Goal: Information Seeking & Learning: Learn about a topic

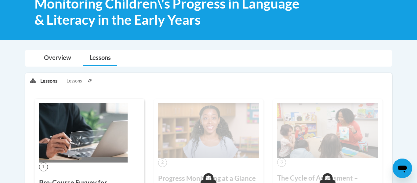
scroll to position [106, 0]
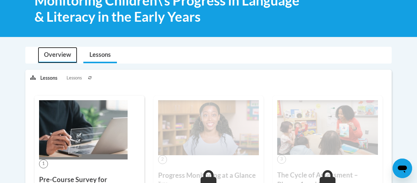
click at [69, 61] on link "Overview" at bounding box center [57, 55] width 39 height 16
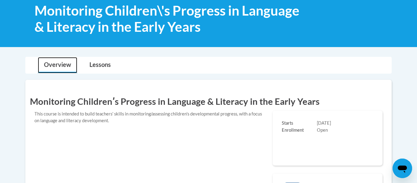
scroll to position [98, 0]
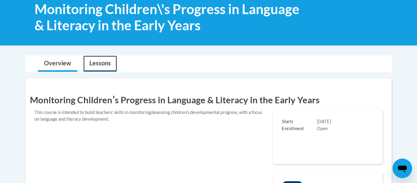
click at [94, 66] on link "Lessons" at bounding box center [100, 64] width 34 height 16
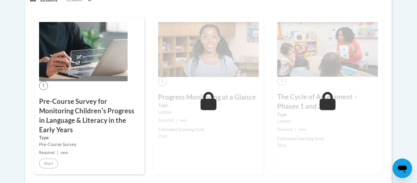
scroll to position [358, 0]
click at [86, 81] on img at bounding box center [83, 51] width 89 height 59
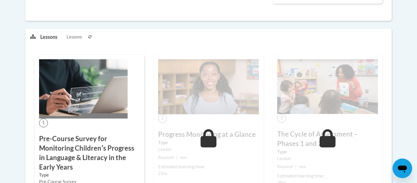
scroll to position [325, 0]
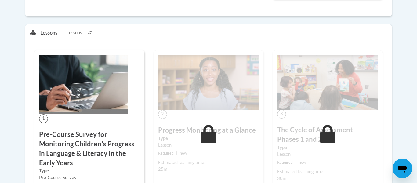
click at [90, 34] on button at bounding box center [89, 32] width 7 height 15
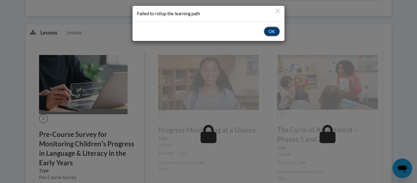
click at [269, 35] on button "OK" at bounding box center [272, 32] width 16 height 10
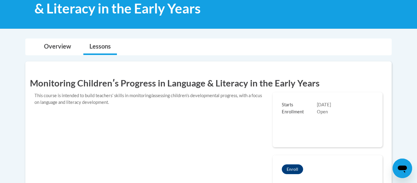
scroll to position [105, 0]
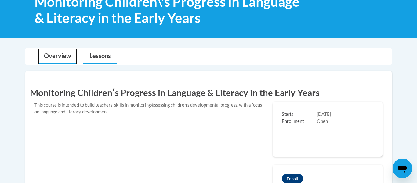
click at [63, 59] on link "Overview" at bounding box center [57, 56] width 39 height 16
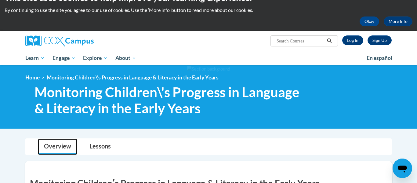
scroll to position [0, 0]
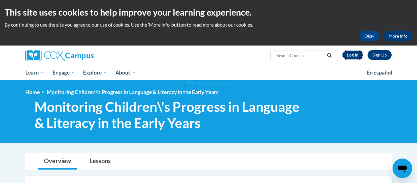
click at [352, 52] on link "Log In" at bounding box center [352, 55] width 21 height 10
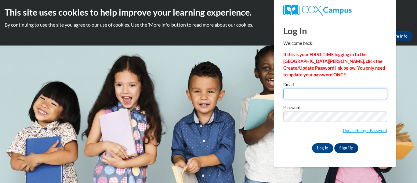
click at [334, 92] on input "Email" at bounding box center [335, 94] width 104 height 10
type input "[EMAIL_ADDRESS][DOMAIN_NAME]"
click at [317, 92] on input "lholloway@cwls.us" at bounding box center [335, 94] width 104 height 10
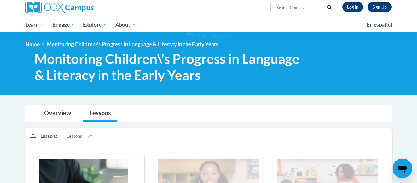
scroll to position [46, 0]
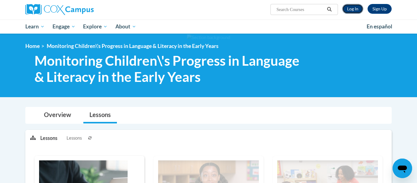
click at [354, 10] on link "Log In" at bounding box center [352, 9] width 21 height 10
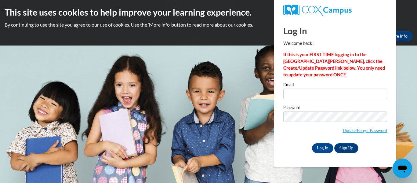
type input "[EMAIL_ADDRESS][DOMAIN_NAME]"
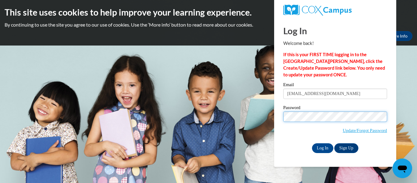
click at [312, 143] on input "Log In" at bounding box center [322, 148] width 21 height 10
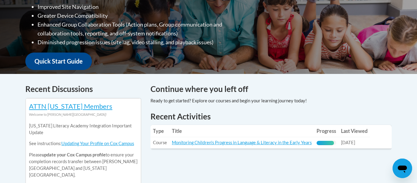
scroll to position [186, 0]
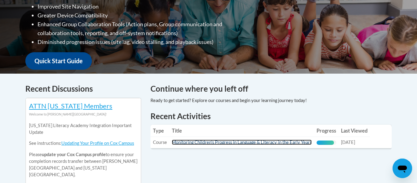
click at [269, 142] on link "Monitoring Children's Progress in Language & Literacy in the Early Years" at bounding box center [242, 141] width 140 height 5
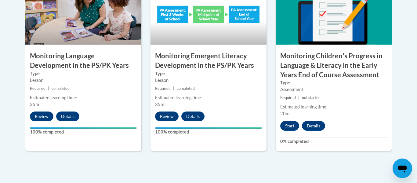
scroll to position [582, 0]
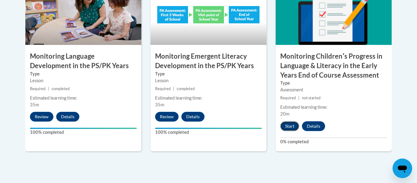
click at [287, 126] on button "Start" at bounding box center [289, 126] width 19 height 10
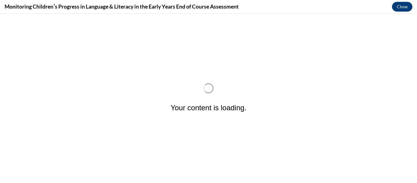
scroll to position [0, 0]
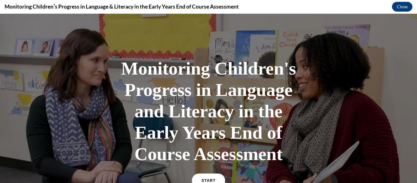
click at [214, 174] on link "START" at bounding box center [208, 180] width 33 height 14
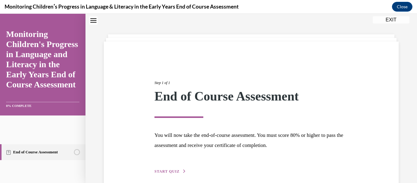
scroll to position [47, 0]
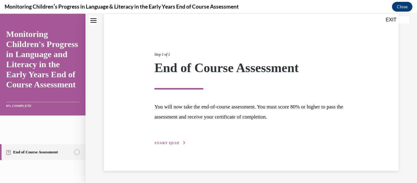
click at [170, 142] on span "START QUIZ" at bounding box center [166, 143] width 25 height 4
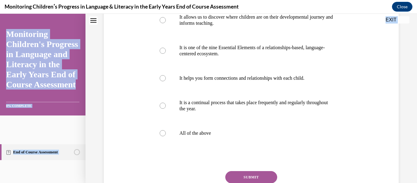
scroll to position [196, 0]
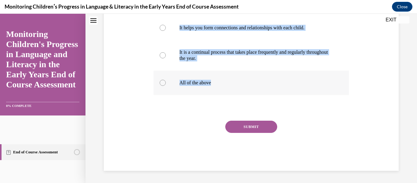
drag, startPoint x: 154, startPoint y: 73, endPoint x: 227, endPoint y: 88, distance: 75.4
click at [227, 88] on div "Question 01/16 Which of these statements is true about Progress Monitoring in t…" at bounding box center [252, 35] width 196 height 269
copy div "Which of these statements is true about Progress Monitoring in the early years?…"
click at [165, 81] on div at bounding box center [163, 83] width 6 height 6
click at [165, 81] on input "All of the above" at bounding box center [163, 83] width 6 height 6
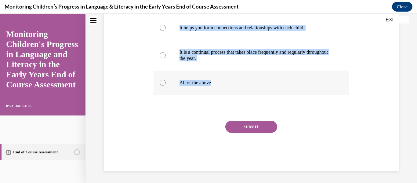
radio input "true"
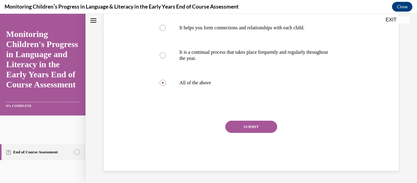
click at [242, 124] on button "SUBMIT" at bounding box center [251, 127] width 52 height 12
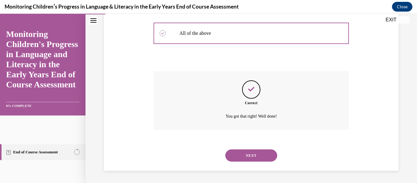
scroll to position [245, 0]
click at [242, 157] on button "NEXT" at bounding box center [251, 155] width 52 height 12
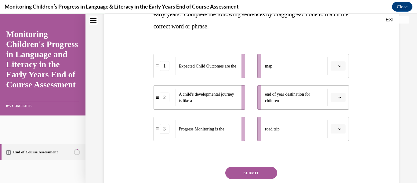
scroll to position [121, 0]
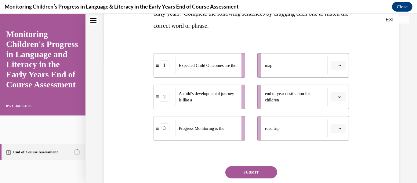
click at [193, 73] on div "Expected Child Outcomes are the" at bounding box center [206, 65] width 62 height 18
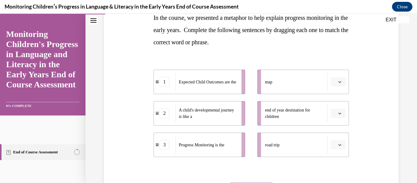
scroll to position [105, 0]
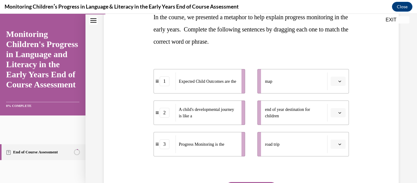
click at [337, 83] on button "button" at bounding box center [338, 81] width 15 height 9
click at [336, 83] on span "Please select an option" at bounding box center [335, 81] width 2 height 6
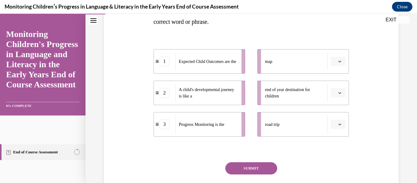
scroll to position [122, 0]
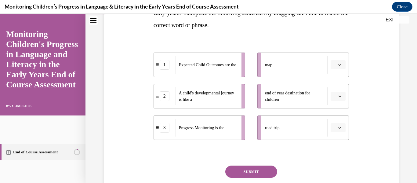
click at [337, 68] on button "button" at bounding box center [338, 64] width 15 height 9
click at [336, 87] on div "1" at bounding box center [337, 91] width 15 height 12
click at [335, 126] on span "Please select an option" at bounding box center [335, 128] width 2 height 6
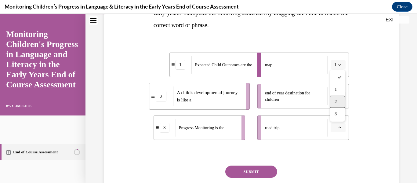
click at [338, 103] on div "2" at bounding box center [337, 102] width 15 height 12
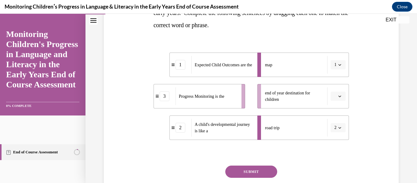
click at [337, 98] on button "button" at bounding box center [338, 96] width 15 height 9
click at [334, 147] on div "3" at bounding box center [337, 146] width 15 height 12
click at [256, 170] on button "SUBMIT" at bounding box center [251, 171] width 52 height 12
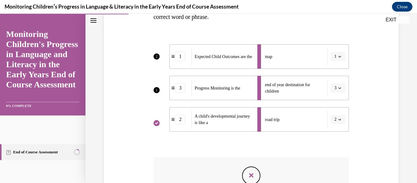
scroll to position [130, 0]
click at [247, 111] on div "A child's developmental journey is like a" at bounding box center [222, 120] width 62 height 18
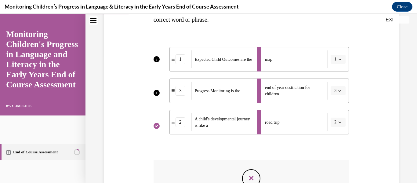
click at [335, 61] on li "map 1" at bounding box center [303, 59] width 92 height 24
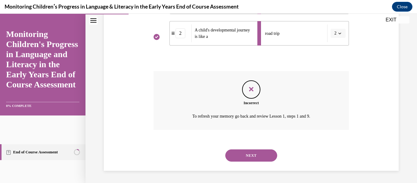
click at [251, 158] on button "NEXT" at bounding box center [251, 155] width 52 height 12
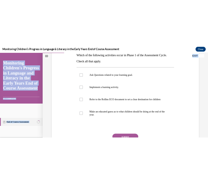
scroll to position [165, 0]
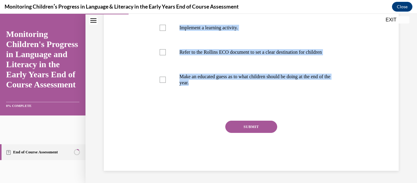
drag, startPoint x: 154, startPoint y: 80, endPoint x: 216, endPoint y: 101, distance: 65.1
click at [216, 101] on div "Question 03/16 Which of the following activities occur in Phase 1 of the Assess…" at bounding box center [252, 48] width 196 height 245
copy div "Which of the following activities occur in Phase 1 of the Assessment Cycle. Che…"
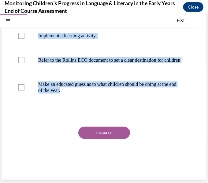
scroll to position [125, 0]
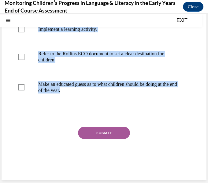
click at [54, 117] on div at bounding box center [103, 113] width 183 height 7
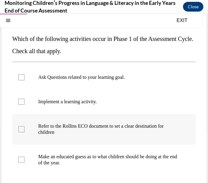
scroll to position [55, 0]
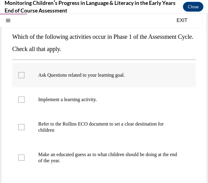
click at [19, 75] on div at bounding box center [21, 75] width 6 height 6
click at [19, 75] on input "Ask Questions related to your learning goal." at bounding box center [21, 75] width 6 height 6
checkbox input "true"
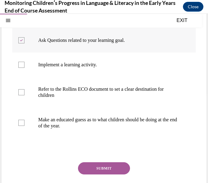
scroll to position [92, 0]
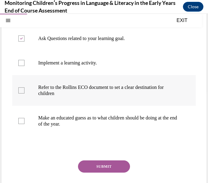
click at [22, 90] on div at bounding box center [21, 90] width 6 height 6
click at [22, 90] on input "Refer to the Rollins ECO document to set a clear destination for children" at bounding box center [21, 90] width 6 height 6
checkbox input "true"
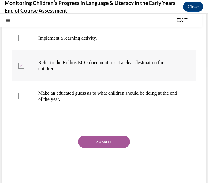
scroll to position [125, 0]
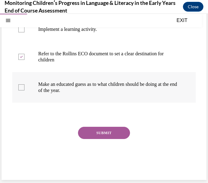
click at [25, 89] on label "Make an educated guess as to what children should be doing at the end of the ye…" at bounding box center [103, 87] width 183 height 31
click at [24, 89] on input "Make an educated guess as to what children should be doing at the end of the ye…" at bounding box center [21, 87] width 6 height 6
checkbox input "true"
click at [103, 135] on button "SUBMIT" at bounding box center [104, 133] width 52 height 12
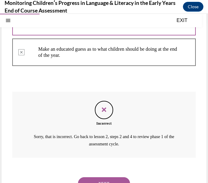
scroll to position [182, 0]
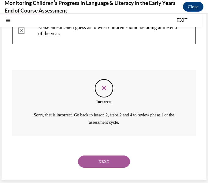
click at [102, 160] on button "NEXT" at bounding box center [104, 161] width 52 height 12
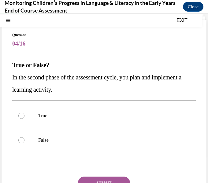
scroll to position [27, 0]
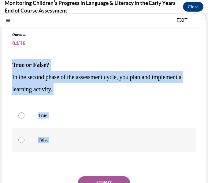
drag, startPoint x: 11, startPoint y: 65, endPoint x: 48, endPoint y: 135, distance: 78.5
click at [48, 135] on div "Question 04/16 True or False? In the second phase of the assessment cycle, you …" at bounding box center [104, 125] width 204 height 210
copy div "True or False? In the second phase of the assessment cycle, you plan and implem…"
click at [30, 115] on label "True" at bounding box center [103, 115] width 183 height 24
click at [24, 115] on input "True" at bounding box center [21, 115] width 6 height 6
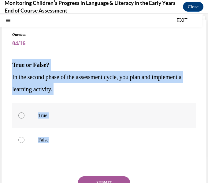
radio input "true"
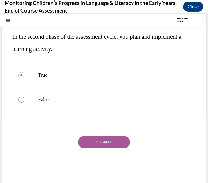
click at [108, 144] on button "SUBMIT" at bounding box center [104, 142] width 52 height 12
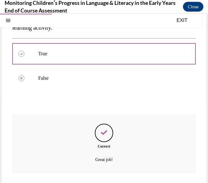
scroll to position [126, 0]
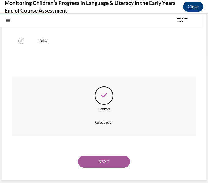
click at [102, 163] on button "NEXT" at bounding box center [104, 161] width 52 height 12
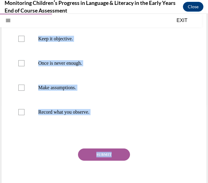
scroll to position [84, 0]
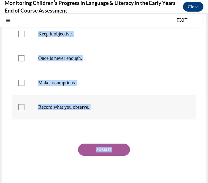
drag, startPoint x: 13, startPoint y: 92, endPoint x: 98, endPoint y: 108, distance: 86.3
click at [98, 108] on div "Question 05/16 The three key characteristics of quality observations are: Keep …" at bounding box center [103, 84] width 183 height 219
copy div "The three key characteristics of quality observations are: Keep it objective. O…"
click at [127, 59] on p "Once is never enough." at bounding box center [109, 58] width 142 height 6
click at [24, 59] on input "Once is never enough." at bounding box center [21, 58] width 6 height 6
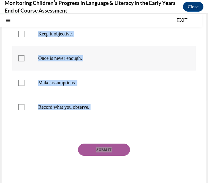
checkbox input "true"
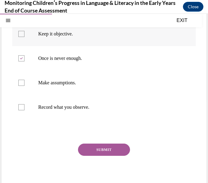
click at [21, 33] on div at bounding box center [21, 34] width 6 height 6
click at [21, 33] on input "Keep it objective." at bounding box center [21, 34] width 6 height 6
checkbox input "true"
click at [21, 60] on div at bounding box center [21, 58] width 6 height 6
click at [21, 60] on input "Once is never enough." at bounding box center [21, 58] width 6 height 6
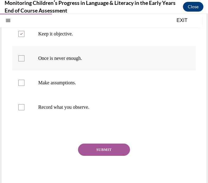
click at [21, 59] on div at bounding box center [21, 58] width 6 height 6
click at [21, 59] on input "Once is never enough." at bounding box center [21, 58] width 6 height 6
checkbox input "true"
click at [23, 107] on div at bounding box center [21, 107] width 6 height 6
click at [23, 107] on input "Record what you observe." at bounding box center [21, 107] width 6 height 6
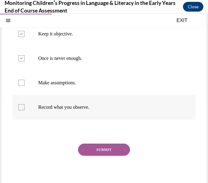
checkbox input "true"
click at [94, 149] on button "SUBMIT" at bounding box center [104, 149] width 52 height 12
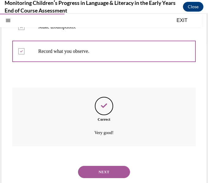
scroll to position [150, 0]
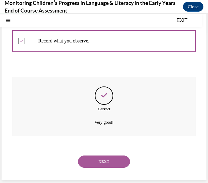
click at [97, 163] on button "NEXT" at bounding box center [104, 161] width 52 height 12
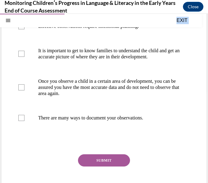
scroll to position [119, 0]
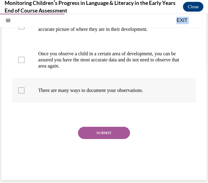
drag, startPoint x: 12, startPoint y: 90, endPoint x: 155, endPoint y: 90, distance: 142.8
click at [155, 90] on div "Question 06/16 Which of these statements are true? Check all that apply. Effect…" at bounding box center [103, 58] width 183 height 237
copy div "Which of these statements are true? Check all that apply. Effective observation…"
click at [24, 72] on label "Once you observe a child in a certain area of development, you can be assured y…" at bounding box center [103, 60] width 183 height 37
click at [24, 63] on input "Once you observe a child in a certain area of development, you can be assured y…" at bounding box center [21, 60] width 6 height 6
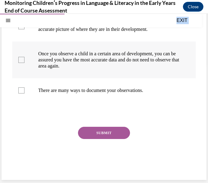
checkbox input "true"
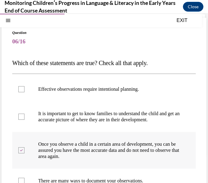
scroll to position [28, 0]
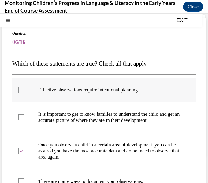
click at [23, 89] on div at bounding box center [21, 90] width 6 height 6
click at [23, 89] on input "Effective observations require intentional planning." at bounding box center [21, 90] width 6 height 6
checkbox input "true"
click at [21, 116] on div at bounding box center [21, 117] width 6 height 6
click at [21, 116] on input "It is important to get to know families to understand the child and get an accu…" at bounding box center [21, 117] width 6 height 6
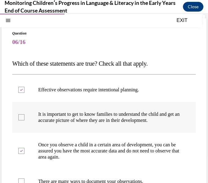
checkbox input "true"
click at [22, 152] on div at bounding box center [21, 151] width 6 height 6
click at [22, 152] on input "Once you observe a child in a certain area of development, you can be assured y…" at bounding box center [21, 151] width 6 height 6
checkbox input "false"
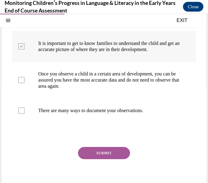
scroll to position [104, 0]
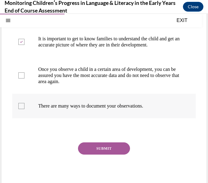
click at [22, 107] on div at bounding box center [21, 106] width 6 height 6
click at [22, 107] on input "There are many ways to document your observations." at bounding box center [21, 106] width 6 height 6
checkbox input "true"
click at [105, 151] on button "SUBMIT" at bounding box center [104, 148] width 52 height 12
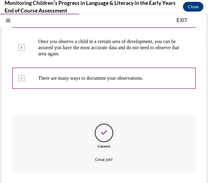
scroll to position [169, 0]
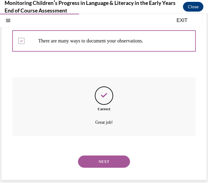
click at [100, 160] on button "NEXT" at bounding box center [104, 161] width 52 height 12
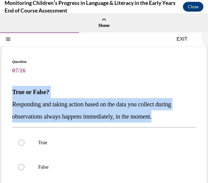
drag, startPoint x: 13, startPoint y: 92, endPoint x: 166, endPoint y: 120, distance: 155.7
click at [166, 120] on div "True or False? Responding and taking action based on the data you collect durin…" at bounding box center [103, 104] width 183 height 37
copy div "True or False? Responding and taking action based on the data you collect durin…"
click at [20, 168] on div at bounding box center [21, 167] width 6 height 6
click at [20, 168] on input "False" at bounding box center [21, 167] width 6 height 6
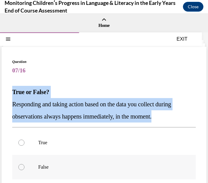
radio input "true"
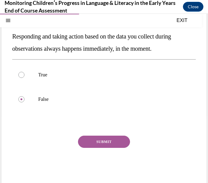
scroll to position [70, 0]
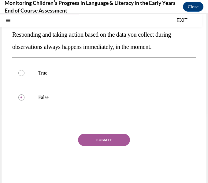
click at [99, 141] on button "SUBMIT" at bounding box center [104, 140] width 52 height 12
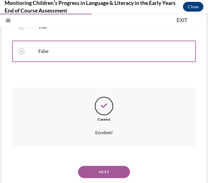
scroll to position [126, 0]
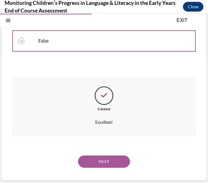
click at [102, 163] on button "NEXT" at bounding box center [104, 161] width 52 height 12
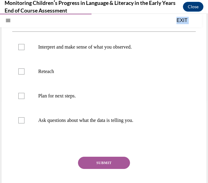
scroll to position [113, 0]
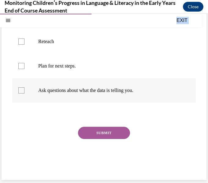
drag, startPoint x: 12, startPoint y: 90, endPoint x: 147, endPoint y: 101, distance: 135.0
click at [147, 101] on div "Question 08/16 Which of the following activities are associated with Phase 4 (R…" at bounding box center [103, 61] width 183 height 231
copy div "Which of the following activities are associated with Phase 4 (Reflecting) of t…"
click at [113, 56] on label "Plan for next steps." at bounding box center [103, 66] width 183 height 24
click at [24, 63] on input "Plan for next steps." at bounding box center [21, 66] width 6 height 6
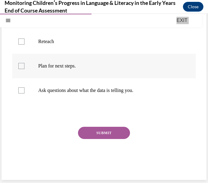
checkbox input "true"
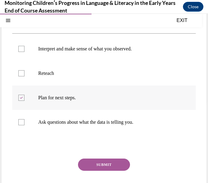
scroll to position [80, 0]
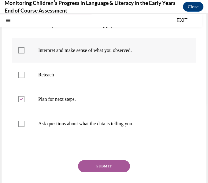
click at [23, 52] on div at bounding box center [21, 50] width 6 height 6
click at [23, 52] on input "Interpret and make sense of what you observed." at bounding box center [21, 50] width 6 height 6
checkbox input "true"
click at [25, 121] on label "Ask questions about what the data is telling you." at bounding box center [103, 123] width 183 height 24
click at [24, 121] on input "Ask questions about what the data is telling you." at bounding box center [21, 124] width 6 height 6
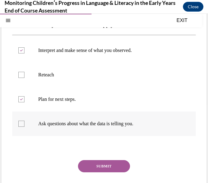
checkbox input "true"
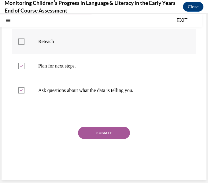
scroll to position [108, 0]
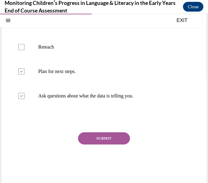
click at [106, 136] on button "SUBMIT" at bounding box center [104, 138] width 52 height 12
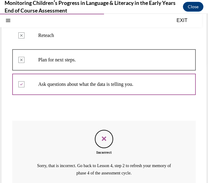
scroll to position [170, 0]
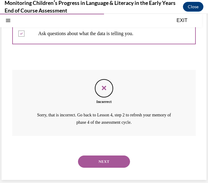
click at [112, 162] on button "NEXT" at bounding box center [104, 161] width 52 height 12
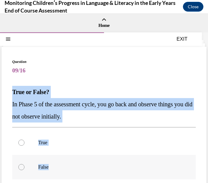
drag, startPoint x: 13, startPoint y: 91, endPoint x: 56, endPoint y: 161, distance: 81.8
click at [56, 161] on div "Question 09/16 True or False? In Phase 5 of the assessment cycle, you go back a…" at bounding box center [103, 156] width 183 height 194
copy div "True or False? In Phase 5 of the assessment cycle, you go back and observe thin…"
click at [21, 141] on div at bounding box center [21, 142] width 6 height 6
click at [21, 141] on input "True" at bounding box center [21, 142] width 6 height 6
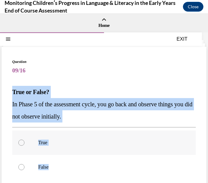
radio input "true"
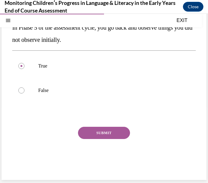
click at [99, 137] on button "SUBMIT" at bounding box center [104, 133] width 52 height 12
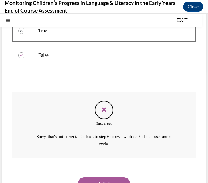
scroll to position [133, 0]
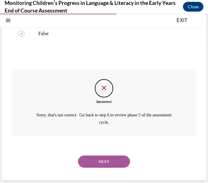
click at [99, 163] on button "NEXT" at bounding box center [104, 161] width 52 height 12
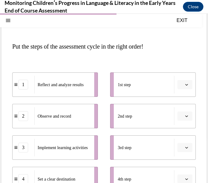
scroll to position [50, 0]
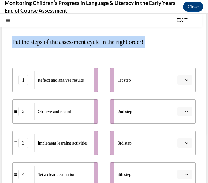
drag, startPoint x: 13, startPoint y: 40, endPoint x: 89, endPoint y: 55, distance: 77.1
click at [89, 55] on div "Question 10/16 Put the steps of the assessment cycle in the right order! 1 Refl…" at bounding box center [103, 150] width 183 height 283
click at [89, 56] on div "1 Reflect and analyze results 2 Observe and record 3 Implement learning activit…" at bounding box center [103, 137] width 183 height 162
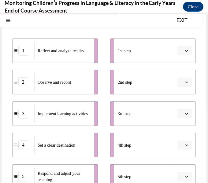
scroll to position [76, 0]
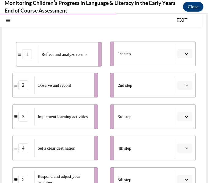
click at [38, 50] on div "Reflect and analyze results" at bounding box center [66, 54] width 56 height 18
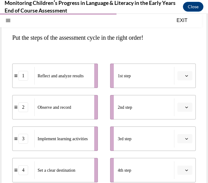
scroll to position [55, 0]
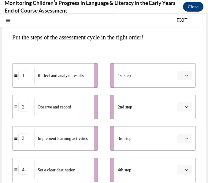
click at [185, 106] on icon "button" at bounding box center [186, 107] width 3 height 2
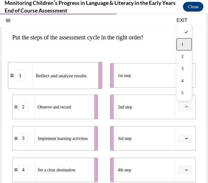
click at [180, 45] on div "1" at bounding box center [183, 44] width 15 height 12
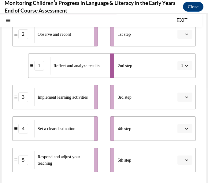
scroll to position [95, 0]
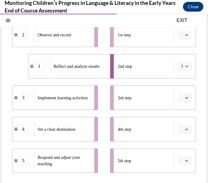
click at [187, 161] on icon "button" at bounding box center [186, 160] width 3 height 3
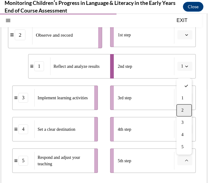
click at [179, 108] on div "2" at bounding box center [183, 110] width 15 height 12
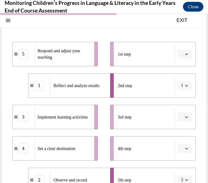
scroll to position [76, 0]
click at [91, 55] on li "5 Respond and adjust your teaching" at bounding box center [54, 54] width 85 height 24
click at [177, 55] on button "button" at bounding box center [184, 53] width 15 height 9
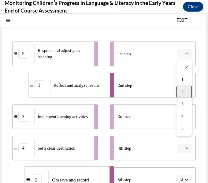
click at [182, 90] on span "2" at bounding box center [182, 91] width 2 height 5
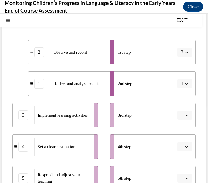
scroll to position [74, 0]
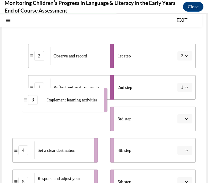
drag, startPoint x: 26, startPoint y: 118, endPoint x: 35, endPoint y: 98, distance: 22.1
click at [35, 98] on div "3" at bounding box center [33, 100] width 10 height 10
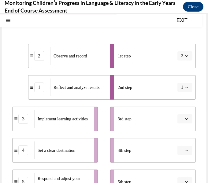
click at [35, 98] on li "1 Reflect and analyze results" at bounding box center [70, 87] width 85 height 24
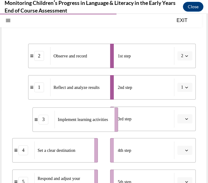
drag, startPoint x: 67, startPoint y: 117, endPoint x: 88, endPoint y: 117, distance: 21.4
click at [88, 117] on span "Implement learning activities" at bounding box center [83, 119] width 50 height 5
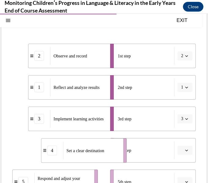
drag, startPoint x: 65, startPoint y: 144, endPoint x: 94, endPoint y: 144, distance: 29.6
click at [94, 144] on div "Set a clear destination" at bounding box center [91, 151] width 56 height 18
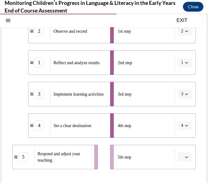
scroll to position [103, 0]
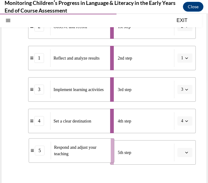
drag, startPoint x: 71, startPoint y: 150, endPoint x: 90, endPoint y: 149, distance: 19.0
click at [90, 149] on span "Respond and adjust your teaching" at bounding box center [75, 150] width 42 height 11
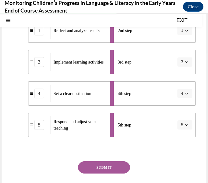
scroll to position [131, 0]
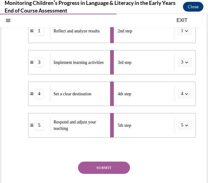
click at [117, 166] on button "SUBMIT" at bounding box center [104, 167] width 52 height 12
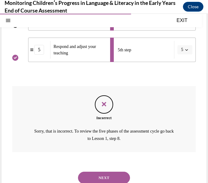
scroll to position [222, 0]
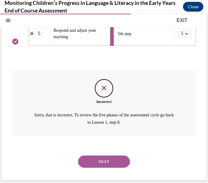
click at [117, 166] on button "NEXT" at bounding box center [104, 161] width 52 height 12
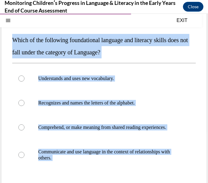
scroll to position [85, 0]
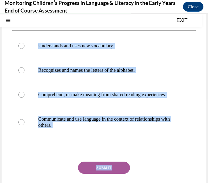
drag, startPoint x: 11, startPoint y: 90, endPoint x: 130, endPoint y: 154, distance: 135.5
click at [130, 154] on div "Question 11/16 Which of the following foundational language and literacy skills…" at bounding box center [104, 88] width 204 height 252
copy div "Which of the following foundational language and literacy skills does not fall …"
click at [21, 73] on label "Recognizes and names the letters of the alphabet." at bounding box center [103, 70] width 183 height 24
click at [21, 73] on input "Recognizes and names the letters of the alphabet." at bounding box center [21, 70] width 6 height 6
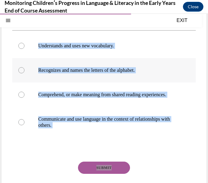
radio input "true"
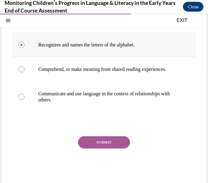
scroll to position [119, 0]
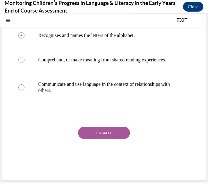
click at [98, 133] on button "SUBMIT" at bounding box center [104, 133] width 52 height 12
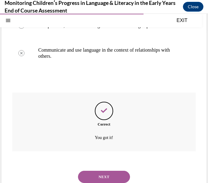
scroll to position [169, 0]
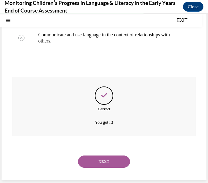
click at [103, 161] on button "NEXT" at bounding box center [104, 161] width 52 height 12
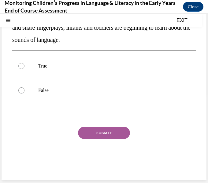
scroll to position [0, 0]
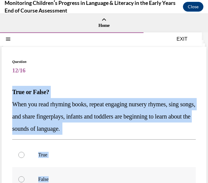
drag, startPoint x: 12, startPoint y: 92, endPoint x: 76, endPoint y: 173, distance: 103.4
click at [76, 173] on div "Question 12/16 True or False? When you read rhyming books, repeat engaging nurs…" at bounding box center [103, 162] width 183 height 207
copy div "True or False? When you read rhyming books, repeat engaging nursery rhymes, sin…"
click at [23, 153] on div at bounding box center [21, 155] width 6 height 6
click at [23, 153] on input "True" at bounding box center [21, 155] width 6 height 6
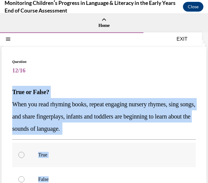
radio input "true"
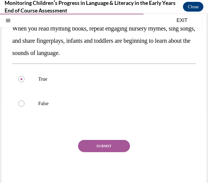
click at [103, 151] on button "SUBMIT" at bounding box center [104, 146] width 52 height 12
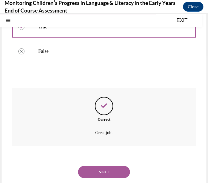
scroll to position [138, 0]
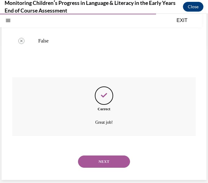
click at [103, 160] on button "NEXT" at bounding box center [104, 161] width 52 height 12
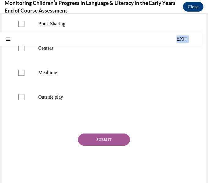
scroll to position [125, 0]
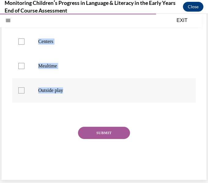
drag, startPoint x: 11, startPoint y: 92, endPoint x: 68, endPoint y: 96, distance: 57.3
click at [68, 96] on div "Question 13/16 During which of these routines and activities might a teacher be…" at bounding box center [104, 50] width 204 height 258
click at [101, 63] on p "Mealtime" at bounding box center [109, 66] width 142 height 6
click at [24, 63] on input "Mealtime" at bounding box center [21, 66] width 6 height 6
click at [101, 63] on p "Mealtime" at bounding box center [109, 66] width 142 height 6
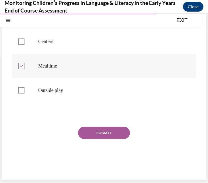
click at [24, 63] on input "Mealtime" at bounding box center [21, 66] width 6 height 6
checkbox input "false"
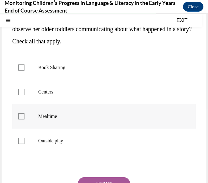
scroll to position [75, 0]
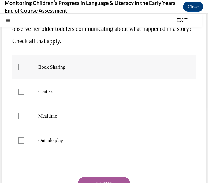
click at [49, 67] on p "Book Sharing" at bounding box center [109, 67] width 142 height 6
click at [24, 67] on input "Book Sharing" at bounding box center [21, 67] width 6 height 6
checkbox input "true"
click at [40, 90] on p "Centers" at bounding box center [109, 92] width 142 height 6
click at [24, 90] on input "Centers" at bounding box center [21, 92] width 6 height 6
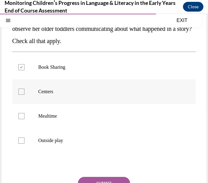
checkbox input "true"
click at [38, 117] on p "Mealtime" at bounding box center [109, 116] width 142 height 6
click at [24, 117] on input "Mealtime" at bounding box center [21, 116] width 6 height 6
checkbox input "true"
click at [19, 139] on div at bounding box center [21, 140] width 6 height 6
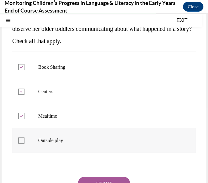
click at [19, 139] on input "Outside play" at bounding box center [21, 140] width 6 height 6
checkbox input "true"
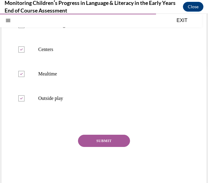
click at [104, 141] on button "SUBMIT" at bounding box center [104, 141] width 52 height 12
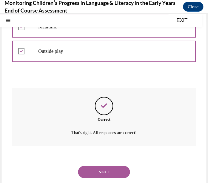
scroll to position [175, 0]
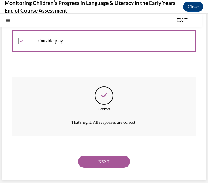
click at [104, 163] on button "NEXT" at bounding box center [104, 161] width 52 height 12
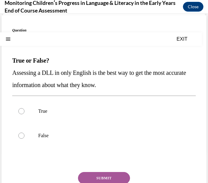
scroll to position [31, 0]
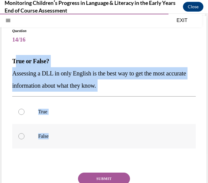
drag, startPoint x: 14, startPoint y: 63, endPoint x: 58, endPoint y: 132, distance: 81.8
click at [58, 132] on div "Question 14/16 True or False? Assessing a DLL in only English is the best way t…" at bounding box center [103, 125] width 183 height 194
click at [13, 64] on p "True or False?" at bounding box center [103, 61] width 183 height 12
drag, startPoint x: 13, startPoint y: 62, endPoint x: 51, endPoint y: 139, distance: 86.1
click at [51, 139] on div "Question 14/16 True or False? Assessing a DLL in only English is the best way t…" at bounding box center [103, 125] width 183 height 194
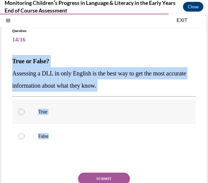
click at [111, 118] on label "True" at bounding box center [103, 111] width 183 height 24
click at [24, 115] on input "True" at bounding box center [21, 112] width 6 height 6
radio input "true"
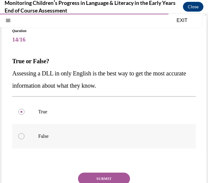
click at [74, 136] on p "False" at bounding box center [109, 136] width 142 height 6
click at [24, 136] on input "False" at bounding box center [21, 136] width 6 height 6
radio input "true"
click at [95, 176] on button "SUBMIT" at bounding box center [104, 178] width 52 height 12
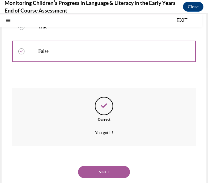
scroll to position [126, 0]
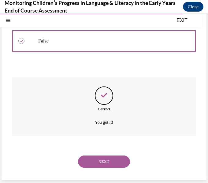
click at [105, 164] on button "NEXT" at bounding box center [104, 161] width 52 height 12
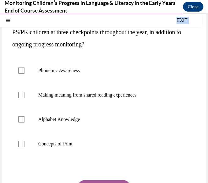
scroll to position [121, 0]
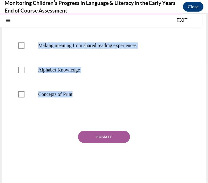
drag, startPoint x: 12, startPoint y: 91, endPoint x: 100, endPoint y: 120, distance: 92.9
click at [100, 120] on div "Question 15/16 In which two early literacy areas do we specifically recommend a…" at bounding box center [103, 58] width 183 height 243
click at [23, 64] on label "Alphabet Knowledge" at bounding box center [103, 70] width 183 height 24
click at [23, 67] on input "Alphabet Knowledge" at bounding box center [21, 70] width 6 height 6
checkbox input "true"
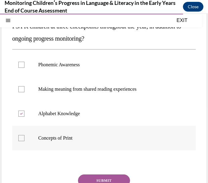
scroll to position [75, 0]
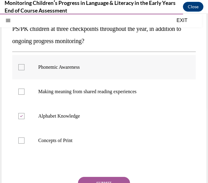
click at [20, 67] on div at bounding box center [21, 67] width 6 height 6
click at [20, 67] on input "Phonemic Awareness" at bounding box center [21, 67] width 6 height 6
checkbox input "true"
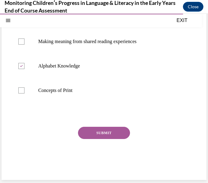
click at [93, 133] on button "SUBMIT" at bounding box center [104, 133] width 52 height 12
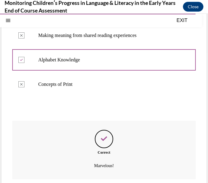
scroll to position [175, 0]
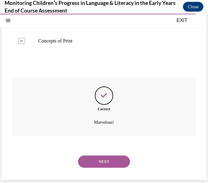
click at [99, 163] on button "NEXT" at bounding box center [104, 161] width 52 height 12
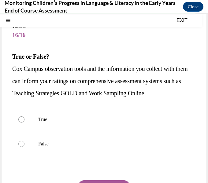
scroll to position [34, 0]
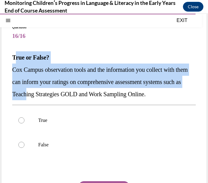
drag, startPoint x: 15, startPoint y: 56, endPoint x: 48, endPoint y: 98, distance: 53.0
click at [48, 98] on div "True or False? Cox Campus observation tools and the information you collect wit…" at bounding box center [103, 75] width 183 height 49
click at [13, 61] on p "True or False?" at bounding box center [103, 57] width 183 height 12
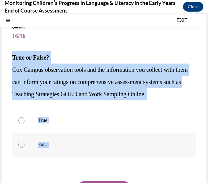
drag, startPoint x: 12, startPoint y: 59, endPoint x: 52, endPoint y: 141, distance: 91.0
click at [52, 141] on div "Question 16/16 True or False? Cox Campus observation tools and the information …" at bounding box center [103, 127] width 183 height 207
click at [21, 119] on div at bounding box center [21, 120] width 6 height 6
click at [21, 119] on input "True" at bounding box center [21, 120] width 6 height 6
radio input "true"
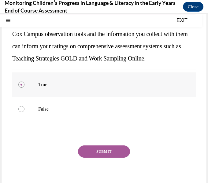
scroll to position [75, 0]
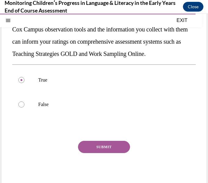
click at [109, 150] on button "SUBMIT" at bounding box center [104, 147] width 52 height 12
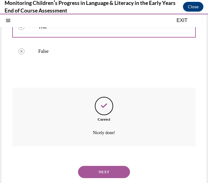
scroll to position [138, 0]
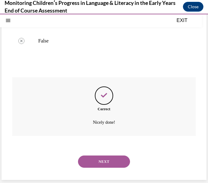
click at [103, 158] on button "NEXT" at bounding box center [104, 161] width 52 height 12
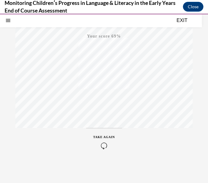
scroll to position [117, 0]
click at [102, 147] on icon "button" at bounding box center [104, 147] width 22 height 7
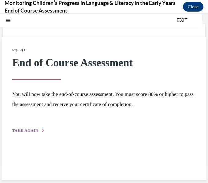
scroll to position [19, 0]
click at [20, 129] on span "TAKE AGAIN" at bounding box center [25, 130] width 26 height 4
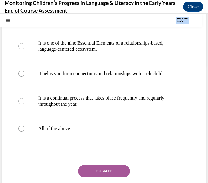
scroll to position [156, 0]
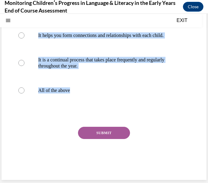
drag, startPoint x: 13, startPoint y: 72, endPoint x: 83, endPoint y: 125, distance: 87.0
click at [83, 125] on div "Question 01/16 Which of these statements is true about Progress Monitoring in t…" at bounding box center [103, 40] width 183 height 274
click at [44, 113] on div at bounding box center [103, 113] width 183 height 7
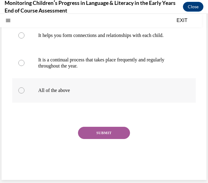
click at [23, 91] on div at bounding box center [21, 90] width 6 height 6
click at [23, 91] on input "All of the above" at bounding box center [21, 90] width 6 height 6
radio input "true"
click at [116, 137] on button "SUBMIT" at bounding box center [104, 133] width 52 height 12
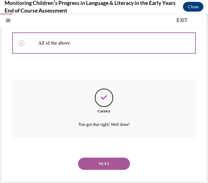
scroll to position [205, 0]
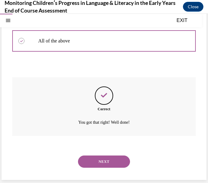
click at [105, 164] on button "NEXT" at bounding box center [104, 161] width 52 height 12
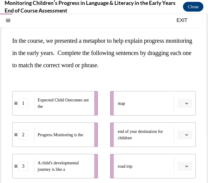
scroll to position [53, 0]
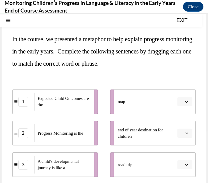
click at [178, 135] on button "button" at bounding box center [184, 132] width 15 height 9
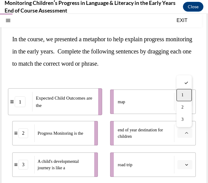
click at [179, 98] on div "1" at bounding box center [183, 95] width 15 height 12
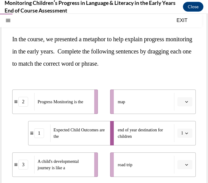
click at [181, 167] on span "Please select an option" at bounding box center [182, 164] width 2 height 6
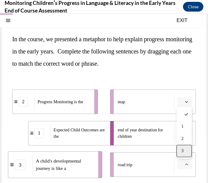
click at [184, 149] on div "3" at bounding box center [183, 151] width 15 height 12
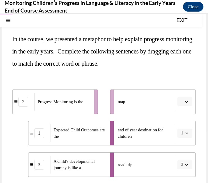
click at [186, 105] on button "button" at bounding box center [184, 101] width 15 height 9
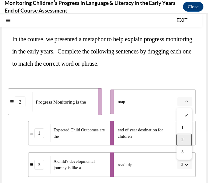
click at [182, 138] on span "2" at bounding box center [182, 139] width 2 height 5
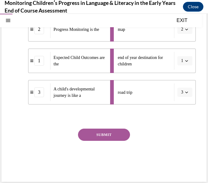
click at [118, 132] on button "SUBMIT" at bounding box center [104, 134] width 52 height 12
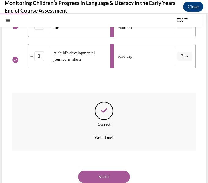
scroll to position [176, 0]
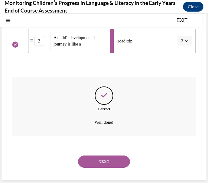
click at [108, 159] on button "NEXT" at bounding box center [104, 161] width 52 height 12
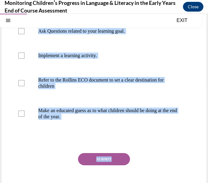
scroll to position [108, 0]
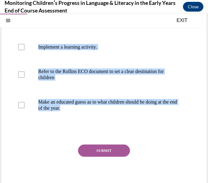
drag, startPoint x: 13, startPoint y: 90, endPoint x: 94, endPoint y: 129, distance: 89.8
click at [94, 129] on div "Question 03/16 Which of the following activities occur in Phase 1 of the Assess…" at bounding box center [103, 72] width 183 height 243
click at [187, 141] on div "Question 03/16 Which of the following activities occur in Phase 1 of the Assess…" at bounding box center [103, 72] width 183 height 243
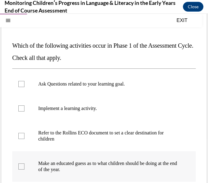
scroll to position [47, 0]
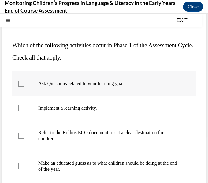
click at [115, 85] on p "Ask Questions related to your learning goal." at bounding box center [109, 84] width 142 height 6
click at [24, 85] on input "Ask Questions related to your learning goal." at bounding box center [21, 84] width 6 height 6
checkbox input "true"
click at [91, 134] on p "Refer to the Rollins ECO document to set a clear destination for children" at bounding box center [109, 135] width 142 height 12
click at [24, 134] on input "Refer to the Rollins ECO document to set a clear destination for children" at bounding box center [21, 135] width 6 height 6
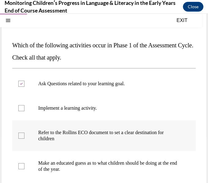
checkbox input "true"
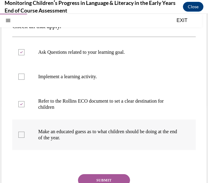
scroll to position [78, 0]
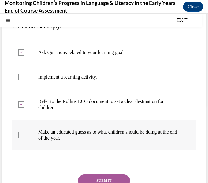
click at [64, 140] on p "Make an educated guess as to what children should be doing at the end of the ye…" at bounding box center [109, 135] width 142 height 12
click at [24, 138] on input "Make an educated guess as to what children should be doing at the end of the ye…" at bounding box center [21, 135] width 6 height 6
checkbox input "true"
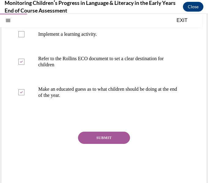
click at [105, 137] on button "SUBMIT" at bounding box center [104, 138] width 52 height 12
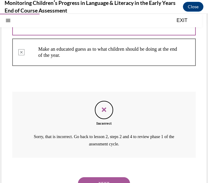
scroll to position [182, 0]
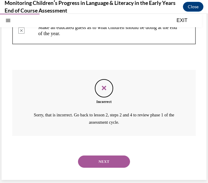
click at [110, 159] on button "NEXT" at bounding box center [104, 161] width 52 height 12
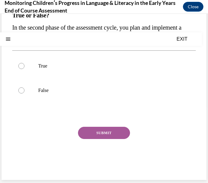
scroll to position [0, 0]
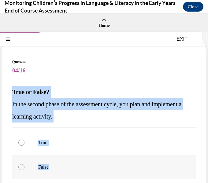
drag, startPoint x: 12, startPoint y: 91, endPoint x: 48, endPoint y: 164, distance: 81.1
click at [48, 164] on div "Question 04/16 True or False? In the second phase of the assessment cycle, you …" at bounding box center [103, 156] width 183 height 194
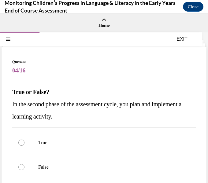
click at [106, 70] on span "04/16" at bounding box center [103, 70] width 183 height 12
click at [22, 143] on div at bounding box center [21, 142] width 6 height 6
click at [22, 143] on input "True" at bounding box center [21, 142] width 6 height 6
radio input "true"
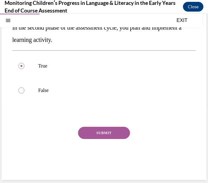
click at [97, 133] on button "SUBMIT" at bounding box center [104, 133] width 52 height 12
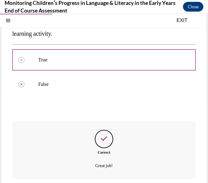
scroll to position [126, 0]
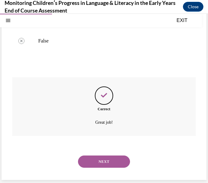
click at [98, 161] on button "NEXT" at bounding box center [104, 161] width 52 height 12
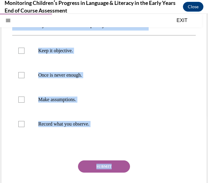
scroll to position [78, 0]
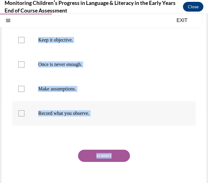
drag, startPoint x: 13, startPoint y: 93, endPoint x: 102, endPoint y: 117, distance: 92.6
click at [102, 117] on div "Question 05/16 The three key characteristics of quality observations are: Keep …" at bounding box center [103, 90] width 183 height 219
click at [66, 41] on p "Keep it objective." at bounding box center [109, 40] width 142 height 6
click at [24, 41] on input "Keep it objective." at bounding box center [21, 40] width 6 height 6
checkbox input "true"
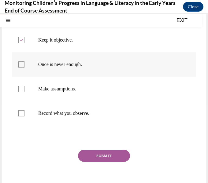
click at [54, 70] on label "Once is never enough." at bounding box center [103, 64] width 183 height 24
click at [24, 67] on input "Once is never enough." at bounding box center [21, 64] width 6 height 6
checkbox input "true"
click at [53, 114] on p "Record what you observe." at bounding box center [109, 113] width 142 height 6
click at [24, 114] on input "Record what you observe." at bounding box center [21, 113] width 6 height 6
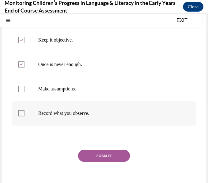
checkbox input "true"
click at [116, 157] on button "SUBMIT" at bounding box center [104, 156] width 52 height 12
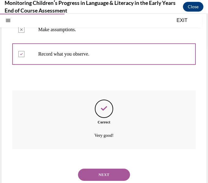
scroll to position [150, 0]
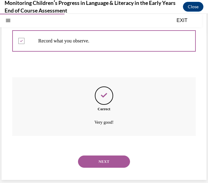
click at [108, 162] on button "NEXT" at bounding box center [104, 161] width 52 height 12
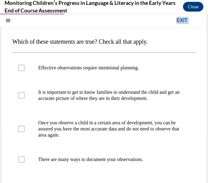
scroll to position [119, 0]
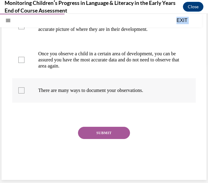
drag, startPoint x: 14, startPoint y: 91, endPoint x: 161, endPoint y: 90, distance: 146.8
click at [161, 90] on div "Question 06/16 Which of these statements are true? Check all that apply. Effect…" at bounding box center [103, 58] width 183 height 237
click at [41, 115] on div at bounding box center [103, 113] width 183 height 7
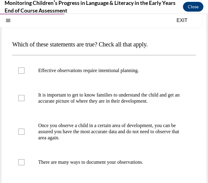
scroll to position [49, 0]
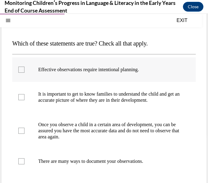
click at [22, 70] on div at bounding box center [21, 70] width 6 height 6
click at [22, 70] on input "Effective observations require intentional planning." at bounding box center [21, 70] width 6 height 6
checkbox input "true"
click at [22, 98] on div at bounding box center [21, 97] width 6 height 6
click at [22, 98] on input "It is important to get to know families to understand the child and get an accu…" at bounding box center [21, 97] width 6 height 6
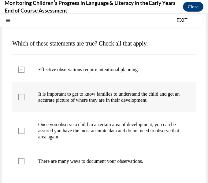
checkbox input "true"
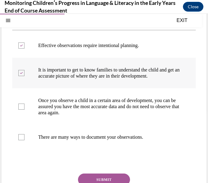
scroll to position [68, 0]
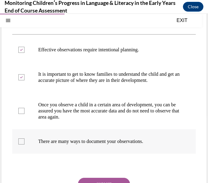
click at [25, 143] on label "There are many ways to document your observations." at bounding box center [103, 141] width 183 height 24
click at [24, 143] on input "There are many ways to document your observations." at bounding box center [21, 141] width 6 height 6
checkbox input "true"
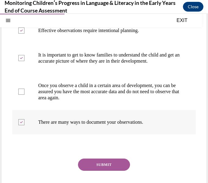
scroll to position [86, 0]
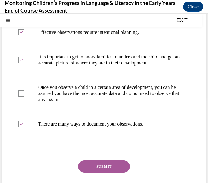
click at [89, 169] on button "SUBMIT" at bounding box center [104, 166] width 52 height 12
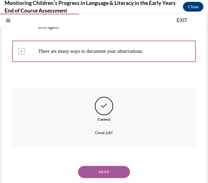
scroll to position [169, 0]
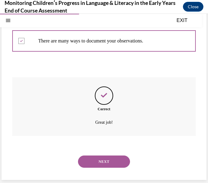
click at [99, 162] on button "NEXT" at bounding box center [104, 161] width 52 height 12
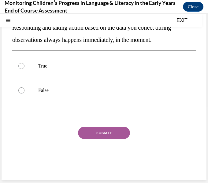
scroll to position [0, 0]
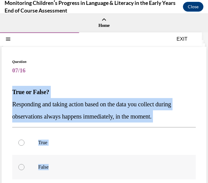
drag, startPoint x: 12, startPoint y: 92, endPoint x: 55, endPoint y: 168, distance: 87.0
click at [55, 168] on div "Question 07/16 True or False? Responding and taking action based on the data yo…" at bounding box center [103, 156] width 183 height 194
click at [20, 168] on div at bounding box center [21, 167] width 6 height 6
click at [20, 168] on input "False" at bounding box center [21, 167] width 6 height 6
radio input "true"
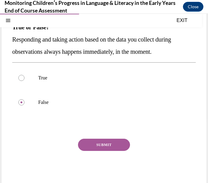
click at [102, 146] on button "SUBMIT" at bounding box center [104, 145] width 52 height 12
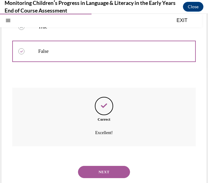
scroll to position [126, 0]
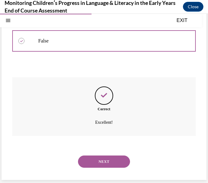
click at [104, 160] on button "NEXT" at bounding box center [104, 161] width 52 height 12
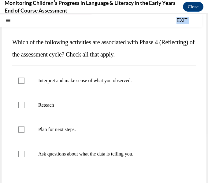
scroll to position [113, 0]
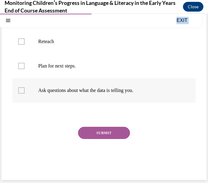
drag, startPoint x: 13, startPoint y: 91, endPoint x: 151, endPoint y: 95, distance: 138.0
click at [151, 95] on div "Question 08/16 Which of the following activities are associated with Phase 4 (R…" at bounding box center [103, 61] width 183 height 231
click at [42, 115] on div at bounding box center [103, 113] width 183 height 7
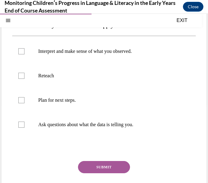
scroll to position [80, 0]
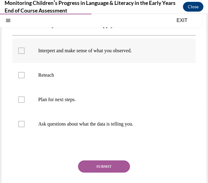
click at [19, 53] on div at bounding box center [21, 51] width 6 height 6
click at [19, 53] on input "Interpret and make sense of what you observed." at bounding box center [21, 51] width 6 height 6
checkbox input "true"
click at [25, 95] on label "Plan for next steps." at bounding box center [103, 99] width 183 height 24
click at [24, 96] on input "Plan for next steps." at bounding box center [21, 99] width 6 height 6
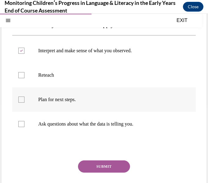
checkbox input "true"
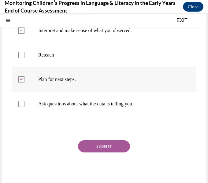
scroll to position [98, 0]
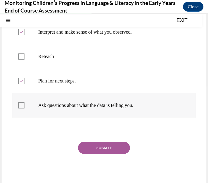
click at [24, 104] on div at bounding box center [21, 105] width 6 height 6
click at [24, 104] on input "Ask questions about what the data is telling you." at bounding box center [21, 105] width 6 height 6
checkbox input "true"
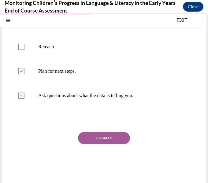
click at [110, 139] on button "SUBMIT" at bounding box center [104, 138] width 52 height 12
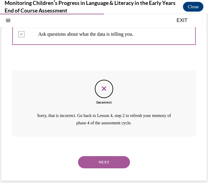
scroll to position [170, 0]
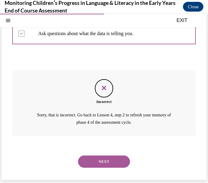
click at [110, 159] on button "NEXT" at bounding box center [104, 161] width 52 height 12
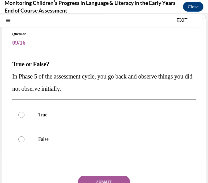
scroll to position [29, 0]
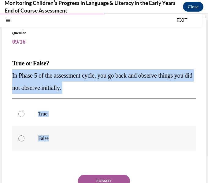
drag, startPoint x: 13, startPoint y: 75, endPoint x: 56, endPoint y: 135, distance: 73.6
click at [56, 135] on div "Question 09/16 True or False? In Phase 5 of the assessment cycle, you go back a…" at bounding box center [103, 127] width 183 height 194
click at [23, 115] on div at bounding box center [21, 114] width 6 height 6
click at [23, 115] on input "True" at bounding box center [21, 114] width 6 height 6
radio input "true"
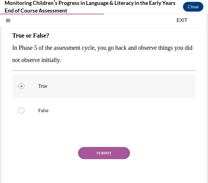
scroll to position [36, 0]
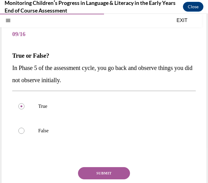
click at [100, 168] on button "SUBMIT" at bounding box center [104, 173] width 52 height 12
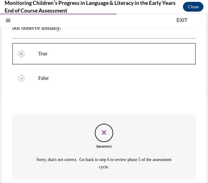
scroll to position [133, 0]
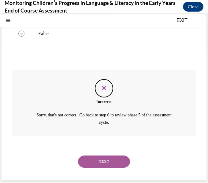
click at [102, 163] on button "NEXT" at bounding box center [104, 161] width 52 height 12
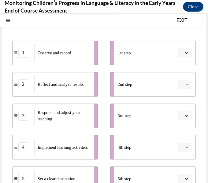
scroll to position [77, 0]
click at [183, 53] on button "button" at bounding box center [184, 52] width 15 height 9
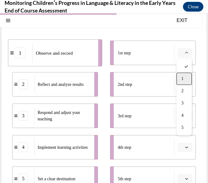
click at [181, 76] on div "1" at bounding box center [183, 79] width 15 height 12
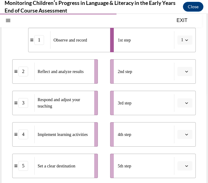
scroll to position [88, 0]
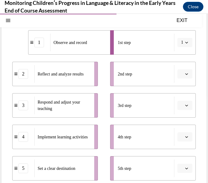
click at [182, 75] on span "Please select an option" at bounding box center [182, 74] width 2 height 6
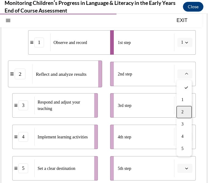
click at [183, 107] on div "2" at bounding box center [183, 112] width 15 height 12
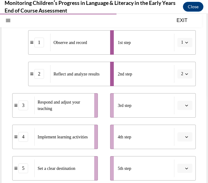
click at [183, 107] on button "button" at bounding box center [184, 105] width 15 height 9
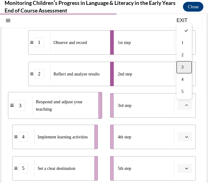
click at [182, 68] on span "3" at bounding box center [182, 67] width 2 height 5
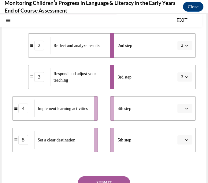
scroll to position [116, 0]
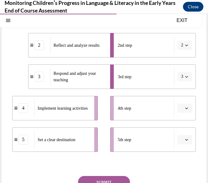
click at [181, 142] on span "Please select an option" at bounding box center [182, 139] width 2 height 6
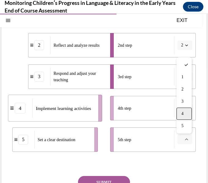
click at [187, 114] on div "4" at bounding box center [183, 113] width 15 height 12
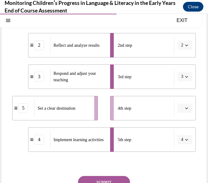
click at [184, 105] on button "button" at bounding box center [184, 107] width 15 height 9
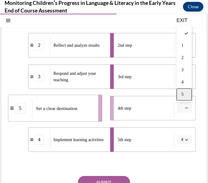
click at [186, 96] on div "5" at bounding box center [183, 94] width 15 height 12
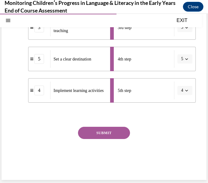
click at [112, 128] on button "SUBMIT" at bounding box center [104, 133] width 52 height 12
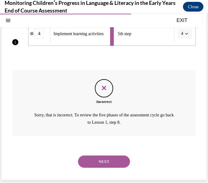
scroll to position [222, 0]
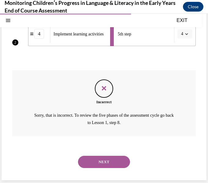
click at [101, 157] on button "NEXT" at bounding box center [104, 162] width 52 height 12
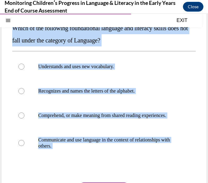
scroll to position [84, 0]
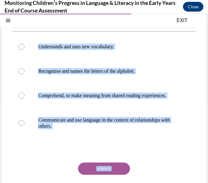
drag, startPoint x: 15, startPoint y: 91, endPoint x: 134, endPoint y: 175, distance: 145.7
click at [134, 175] on div "Question 11/16 Which of the following foundational language and literacy skills…" at bounding box center [103, 93] width 183 height 237
click at [25, 154] on div "Question 11/16 Which of the following foundational language and literacy skills…" at bounding box center [103, 93] width 183 height 237
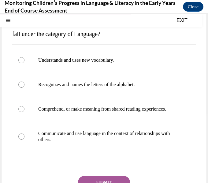
scroll to position [70, 0]
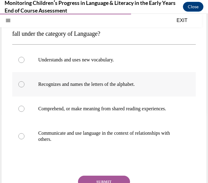
click at [20, 86] on div at bounding box center [21, 84] width 6 height 6
click at [20, 86] on input "Recognizes and names the letters of the alphabet." at bounding box center [21, 84] width 6 height 6
radio input "true"
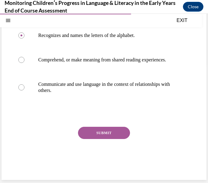
click at [92, 137] on button "SUBMIT" at bounding box center [104, 133] width 52 height 12
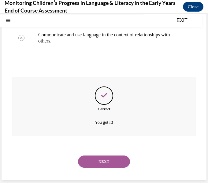
scroll to position [165, 0]
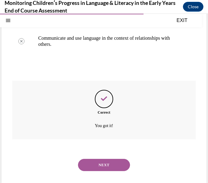
click at [105, 169] on button "NEXT" at bounding box center [104, 165] width 52 height 12
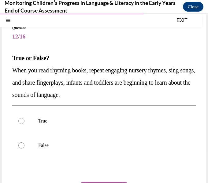
scroll to position [18, 0]
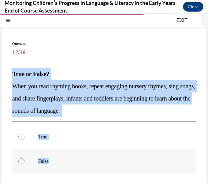
drag, startPoint x: 9, startPoint y: 72, endPoint x: 52, endPoint y: 163, distance: 101.3
click at [52, 163] on div "Question 12/16 True or False? When you read rhyming books, repeat engaging nurs…" at bounding box center [104, 140] width 204 height 222
click at [22, 136] on div at bounding box center [21, 137] width 6 height 6
click at [22, 136] on input "True" at bounding box center [21, 137] width 6 height 6
radio input "true"
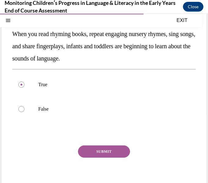
click at [98, 150] on button "SUBMIT" at bounding box center [104, 151] width 52 height 12
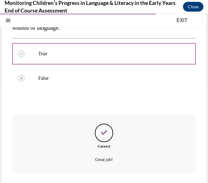
scroll to position [138, 0]
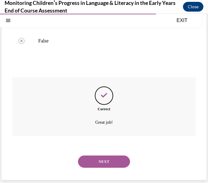
click at [99, 162] on button "NEXT" at bounding box center [104, 161] width 52 height 12
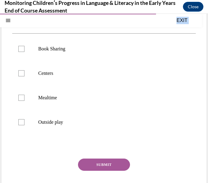
scroll to position [125, 0]
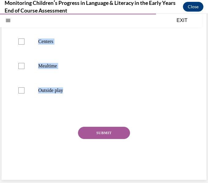
drag, startPoint x: 12, startPoint y: 91, endPoint x: 49, endPoint y: 113, distance: 42.6
click at [49, 113] on div "Question 13/16 During which of these routines and activities might a teacher be…" at bounding box center [103, 54] width 183 height 243
click at [36, 137] on div "SUBMIT" at bounding box center [103, 142] width 183 height 31
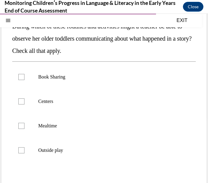
scroll to position [67, 0]
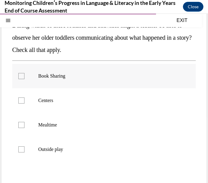
click at [21, 79] on div at bounding box center [21, 76] width 6 height 6
click at [21, 79] on input "Book Sharing" at bounding box center [21, 76] width 6 height 6
checkbox input "true"
click at [24, 101] on div at bounding box center [21, 100] width 6 height 6
click at [24, 101] on input "Centers" at bounding box center [21, 100] width 6 height 6
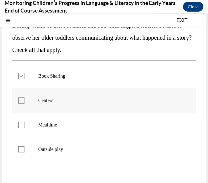
checkbox input "true"
click at [23, 123] on div at bounding box center [21, 125] width 6 height 6
click at [23, 123] on input "Mealtime" at bounding box center [21, 125] width 6 height 6
checkbox input "true"
click at [23, 149] on div at bounding box center [21, 149] width 6 height 6
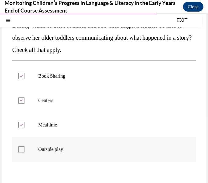
click at [23, 149] on input "Outside play" at bounding box center [21, 149] width 6 height 6
checkbox input "true"
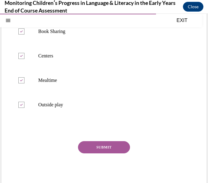
click at [96, 153] on button "SUBMIT" at bounding box center [104, 147] width 52 height 12
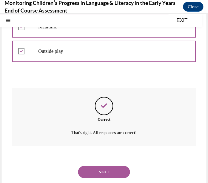
scroll to position [175, 0]
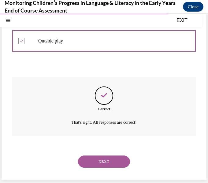
click at [97, 157] on button "NEXT" at bounding box center [104, 161] width 52 height 12
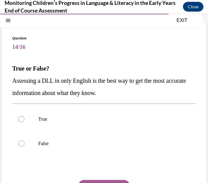
scroll to position [24, 0]
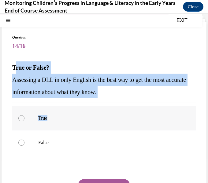
drag, startPoint x: 14, startPoint y: 67, endPoint x: 56, endPoint y: 109, distance: 59.6
click at [56, 109] on div "Question 14/16 True or False? Assessing a DLL in only English is the best way t…" at bounding box center [103, 131] width 183 height 194
click at [26, 78] on span "Assessing a DLL in only English is the best way to get the most accurate inform…" at bounding box center [98, 85] width 173 height 19
drag, startPoint x: 23, startPoint y: 69, endPoint x: 132, endPoint y: 96, distance: 112.9
click at [132, 96] on div "True or False? Assessing a DLL in only English is the best way to get the most …" at bounding box center [103, 79] width 183 height 37
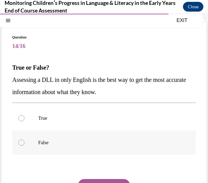
click at [54, 137] on label "False" at bounding box center [103, 142] width 183 height 24
click at [24, 139] on input "False" at bounding box center [21, 142] width 6 height 6
radio input "true"
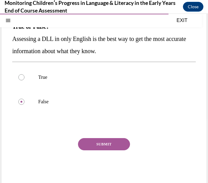
click at [115, 147] on button "SUBMIT" at bounding box center [104, 144] width 52 height 12
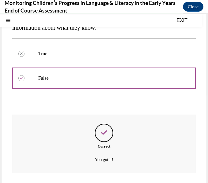
scroll to position [126, 0]
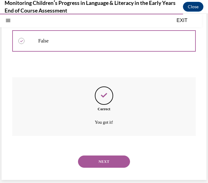
click at [101, 158] on button "NEXT" at bounding box center [104, 161] width 52 height 12
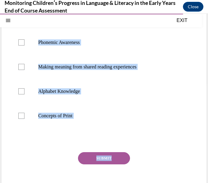
scroll to position [103, 0]
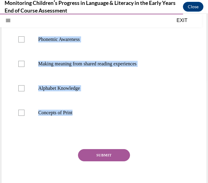
drag, startPoint x: 11, startPoint y: 61, endPoint x: 88, endPoint y: 154, distance: 120.9
click at [88, 154] on div "Question 15/16 In which two early literacy areas do we specifically recommend a…" at bounding box center [104, 73] width 204 height 258
click at [42, 152] on div "SUBMIT" at bounding box center [103, 164] width 183 height 31
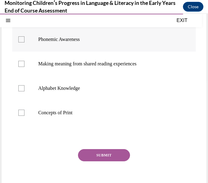
click at [20, 41] on div at bounding box center [21, 39] width 6 height 6
click at [20, 41] on input "Phonemic Awareness" at bounding box center [21, 39] width 6 height 6
checkbox input "true"
click at [23, 87] on div at bounding box center [21, 88] width 6 height 6
click at [23, 87] on input "Alphabet Knowledge" at bounding box center [21, 88] width 6 height 6
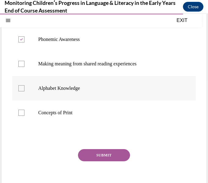
checkbox input "true"
click at [113, 155] on button "SUBMIT" at bounding box center [104, 155] width 52 height 12
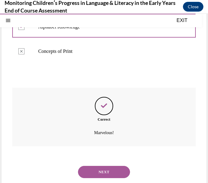
scroll to position [175, 0]
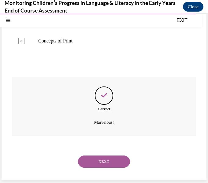
click at [100, 160] on button "NEXT" at bounding box center [104, 161] width 52 height 12
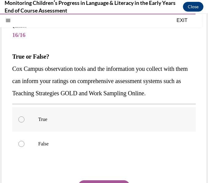
scroll to position [37, 0]
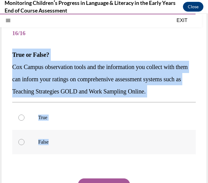
drag, startPoint x: 11, startPoint y: 54, endPoint x: 55, endPoint y: 140, distance: 96.6
click at [55, 140] on div "Question 16/16 True or False? Cox Campus observation tools and the information …" at bounding box center [104, 120] width 204 height 222
click at [39, 117] on p "True" at bounding box center [109, 117] width 142 height 6
click at [24, 117] on input "True" at bounding box center [21, 117] width 6 height 6
radio input "true"
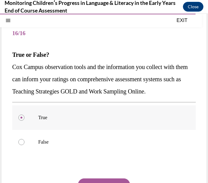
scroll to position [62, 0]
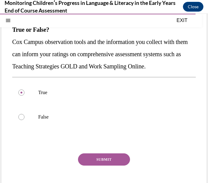
click at [97, 156] on button "SUBMIT" at bounding box center [104, 159] width 52 height 12
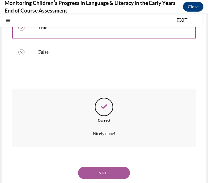
scroll to position [138, 0]
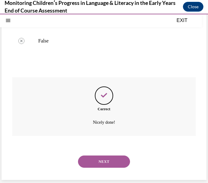
click at [100, 166] on button "NEXT" at bounding box center [104, 161] width 52 height 12
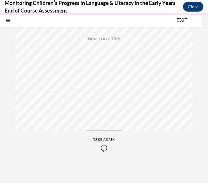
scroll to position [120, 0]
click at [102, 144] on icon "button" at bounding box center [104, 145] width 22 height 7
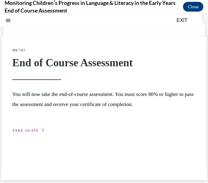
scroll to position [19, 0]
click at [32, 131] on span "TAKE AGAIN" at bounding box center [25, 130] width 26 height 4
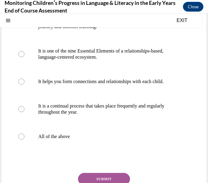
scroll to position [107, 0]
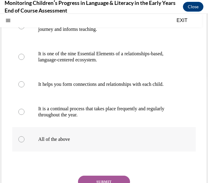
click at [22, 139] on div at bounding box center [21, 139] width 6 height 6
click at [22, 139] on input "All of the above" at bounding box center [21, 139] width 6 height 6
radio input "true"
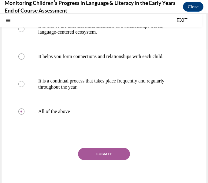
click at [108, 152] on button "SUBMIT" at bounding box center [104, 154] width 52 height 12
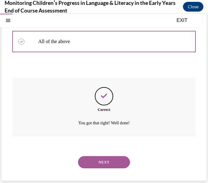
scroll to position [205, 0]
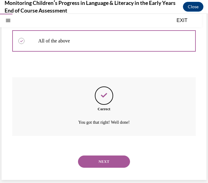
click at [105, 161] on button "NEXT" at bounding box center [104, 161] width 52 height 12
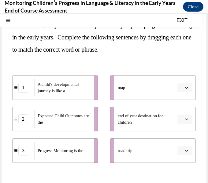
scroll to position [68, 0]
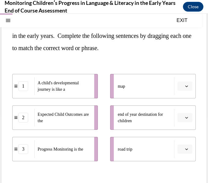
click at [186, 83] on button "button" at bounding box center [184, 85] width 15 height 9
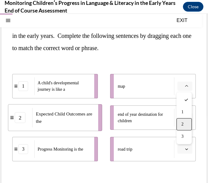
click at [183, 125] on span "2" at bounding box center [182, 124] width 2 height 5
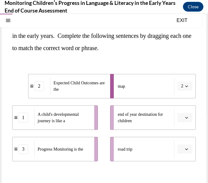
click at [185, 120] on button "button" at bounding box center [184, 117] width 15 height 9
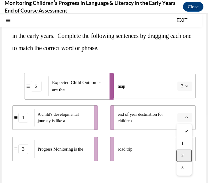
click at [183, 153] on span "2" at bounding box center [182, 155] width 2 height 5
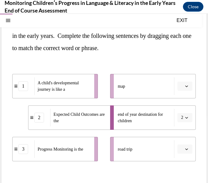
click at [183, 148] on button "button" at bounding box center [184, 148] width 15 height 9
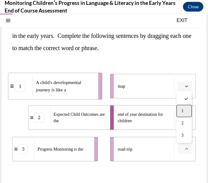
click at [182, 113] on span "1" at bounding box center [182, 110] width 2 height 5
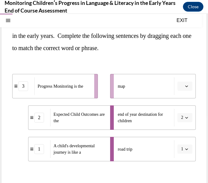
click at [181, 83] on span "Please select an option" at bounding box center [182, 86] width 2 height 6
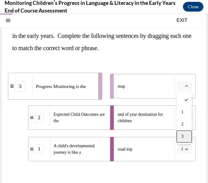
click at [183, 132] on div "3" at bounding box center [183, 136] width 15 height 12
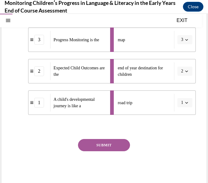
scroll to position [121, 0]
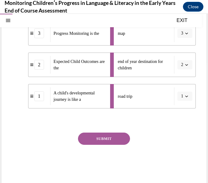
click at [111, 135] on button "SUBMIT" at bounding box center [104, 138] width 52 height 12
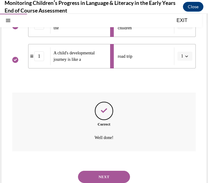
scroll to position [176, 0]
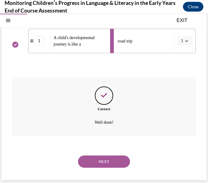
click at [110, 157] on button "NEXT" at bounding box center [104, 161] width 52 height 12
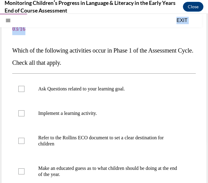
scroll to position [106, 0]
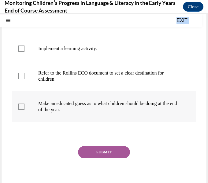
drag, startPoint x: 12, startPoint y: 91, endPoint x: 83, endPoint y: 115, distance: 74.5
click at [83, 115] on div "Question 03/16 Which of the following activities occur in Phase 1 of the Assess…" at bounding box center [103, 74] width 183 height 243
click at [122, 58] on label "Implement a learning activity." at bounding box center [103, 48] width 183 height 24
click at [24, 52] on input "Implement a learning activity." at bounding box center [21, 48] width 6 height 6
click at [122, 58] on label "Implement a learning activity." at bounding box center [103, 48] width 183 height 24
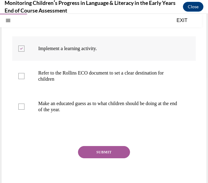
click at [24, 52] on input "Implement a learning activity." at bounding box center [21, 48] width 6 height 6
checkbox input "false"
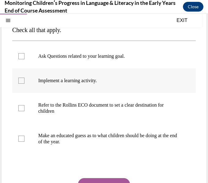
scroll to position [75, 0]
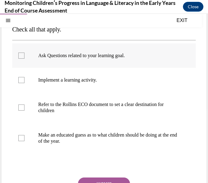
click at [114, 55] on p "Ask Questions related to your learning goal." at bounding box center [109, 55] width 142 height 6
click at [24, 55] on input "Ask Questions related to your learning goal." at bounding box center [21, 55] width 6 height 6
checkbox input "true"
click at [69, 110] on p "Refer to the Rollins ECO document to set a clear destination for children" at bounding box center [109, 107] width 142 height 12
click at [24, 110] on input "Refer to the Rollins ECO document to set a clear destination for children" at bounding box center [21, 107] width 6 height 6
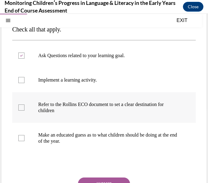
checkbox input "true"
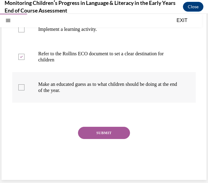
scroll to position [122, 0]
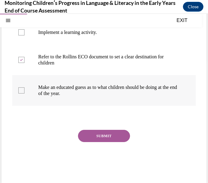
click at [50, 89] on p "Make an educated guess as to what children should be doing at the end of the ye…" at bounding box center [109, 90] width 142 height 12
click at [24, 89] on input "Make an educated guess as to what children should be doing at the end of the ye…" at bounding box center [21, 90] width 6 height 6
checkbox input "true"
click at [100, 140] on button "SUBMIT" at bounding box center [104, 136] width 52 height 12
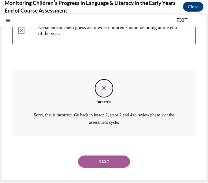
scroll to position [182, 0]
click at [104, 162] on button "NEXT" at bounding box center [104, 161] width 52 height 12
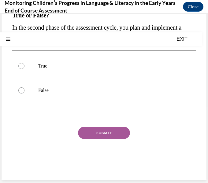
scroll to position [0, 0]
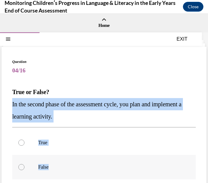
drag, startPoint x: 11, startPoint y: 103, endPoint x: 53, endPoint y: 166, distance: 75.2
click at [53, 166] on div "Question 04/16 True or False? In the second phase of the assessment cycle, you …" at bounding box center [104, 152] width 204 height 210
click at [44, 142] on p "True" at bounding box center [109, 142] width 142 height 6
click at [24, 142] on input "True" at bounding box center [21, 142] width 6 height 6
radio input "true"
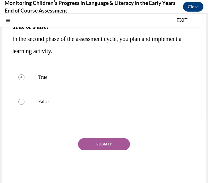
click at [115, 145] on button "SUBMIT" at bounding box center [104, 144] width 52 height 12
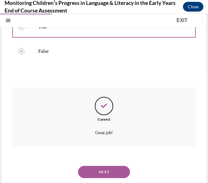
scroll to position [126, 0]
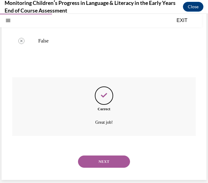
click at [117, 168] on div "NEXT" at bounding box center [103, 161] width 183 height 24
click at [116, 166] on button "NEXT" at bounding box center [104, 161] width 52 height 12
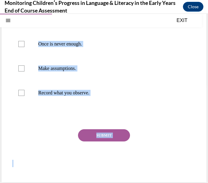
scroll to position [101, 0]
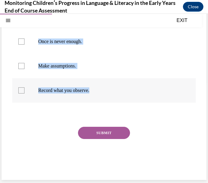
drag, startPoint x: 12, startPoint y: 92, endPoint x: 94, endPoint y: 96, distance: 82.8
click at [94, 96] on div "Question 05/16 The three key characteristics of quality observations are: Keep …" at bounding box center [104, 63] width 204 height 234
click at [37, 133] on div "SUBMIT" at bounding box center [103, 142] width 183 height 31
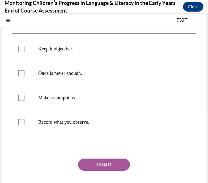
scroll to position [69, 0]
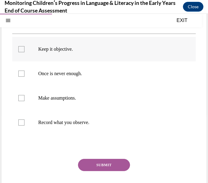
click at [22, 50] on div at bounding box center [21, 49] width 6 height 6
click at [22, 50] on input "Keep it objective." at bounding box center [21, 49] width 6 height 6
checkbox input "true"
click at [23, 72] on div at bounding box center [21, 73] width 6 height 6
click at [23, 72] on input "Once is never enough." at bounding box center [21, 73] width 6 height 6
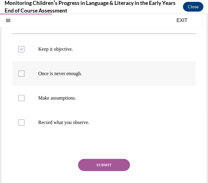
checkbox input "true"
click at [24, 122] on div at bounding box center [21, 122] width 6 height 6
click at [24, 122] on input "Record what you observe." at bounding box center [21, 122] width 6 height 6
checkbox input "true"
click at [87, 162] on button "SUBMIT" at bounding box center [104, 165] width 52 height 12
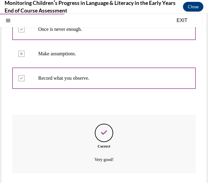
scroll to position [150, 0]
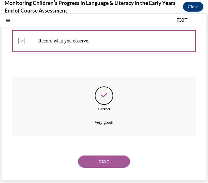
click at [106, 161] on button "NEXT" at bounding box center [104, 161] width 52 height 12
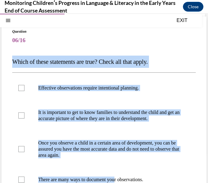
scroll to position [119, 0]
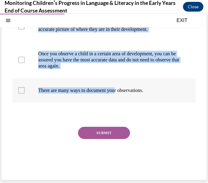
drag, startPoint x: 11, startPoint y: 70, endPoint x: 155, endPoint y: 92, distance: 145.8
click at [155, 92] on div "Question 06/16 Which of these statements are true? Check all that apply. Effect…" at bounding box center [104, 53] width 204 height 252
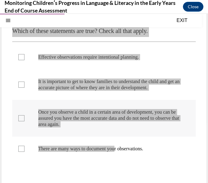
scroll to position [59, 0]
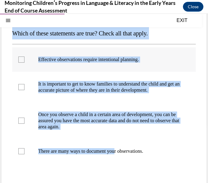
click at [102, 61] on p "Effective observations require intentional planning." at bounding box center [109, 59] width 142 height 6
click at [24, 61] on input "Effective observations require intentional planning." at bounding box center [21, 59] width 6 height 6
checkbox input "true"
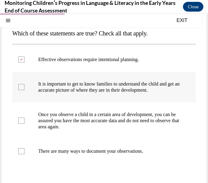
click at [98, 85] on p "It is important to get to know families to understand the child and get an accu…" at bounding box center [109, 87] width 142 height 12
click at [24, 85] on input "It is important to get to know families to understand the child and get an accu…" at bounding box center [21, 87] width 6 height 6
checkbox input "true"
click at [76, 147] on label "There are many ways to document your observations." at bounding box center [103, 151] width 183 height 24
click at [24, 148] on input "There are many ways to document your observations." at bounding box center [21, 151] width 6 height 6
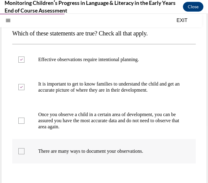
checkbox input "true"
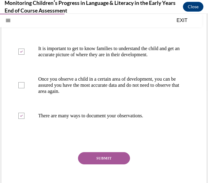
click at [105, 157] on button "SUBMIT" at bounding box center [104, 158] width 52 height 12
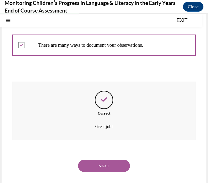
scroll to position [169, 0]
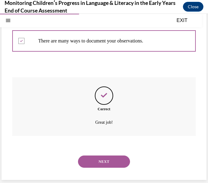
click at [107, 162] on button "NEXT" at bounding box center [104, 161] width 52 height 12
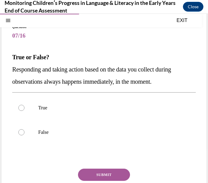
scroll to position [34, 0]
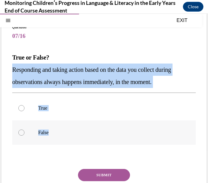
drag, startPoint x: 13, startPoint y: 69, endPoint x: 55, endPoint y: 128, distance: 72.8
click at [55, 128] on div "Question 07/16 True or False? Responding and taking action based on the data yo…" at bounding box center [103, 121] width 183 height 194
click at [81, 94] on div "True False" at bounding box center [103, 119] width 183 height 55
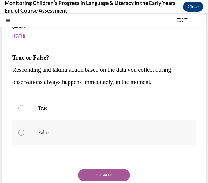
click at [28, 133] on label "False" at bounding box center [103, 132] width 183 height 24
click at [24, 133] on input "False" at bounding box center [21, 132] width 6 height 6
radio input "true"
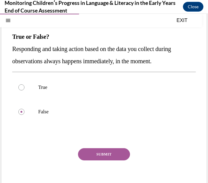
click at [95, 154] on button "SUBMIT" at bounding box center [104, 154] width 52 height 12
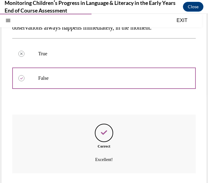
scroll to position [126, 0]
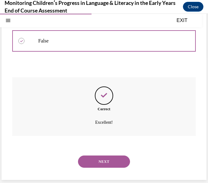
click at [103, 164] on button "NEXT" at bounding box center [104, 161] width 52 height 12
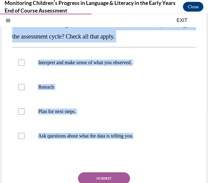
scroll to position [99, 0]
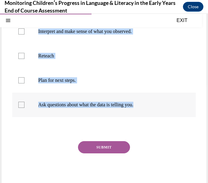
drag, startPoint x: 11, startPoint y: 90, endPoint x: 142, endPoint y: 110, distance: 132.1
click at [142, 110] on div "Question 08/16 Which of the following activities are associated with Phase 4 (R…" at bounding box center [104, 71] width 204 height 246
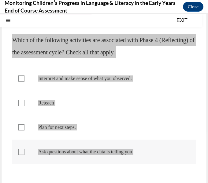
scroll to position [53, 0]
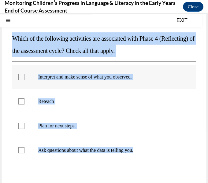
click at [109, 78] on p "Interpret and make sense of what you observed." at bounding box center [109, 77] width 142 height 6
click at [24, 78] on input "Interpret and make sense of what you observed." at bounding box center [21, 77] width 6 height 6
checkbox input "true"
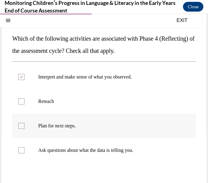
click at [52, 129] on label "Plan for next steps." at bounding box center [103, 126] width 183 height 24
click at [24, 129] on input "Plan for next steps." at bounding box center [21, 126] width 6 height 6
checkbox input "true"
click at [54, 150] on p "Ask questions about what the data is telling you." at bounding box center [109, 150] width 142 height 6
click at [24, 150] on input "Ask questions about what the data is telling you." at bounding box center [21, 150] width 6 height 6
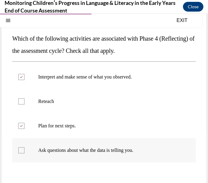
checkbox input "true"
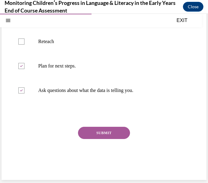
click at [98, 130] on button "SUBMIT" at bounding box center [104, 133] width 52 height 12
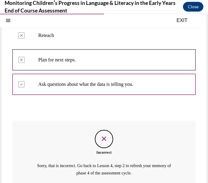
scroll to position [170, 0]
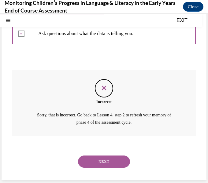
click at [102, 159] on button "NEXT" at bounding box center [104, 161] width 52 height 12
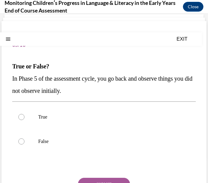
scroll to position [23, 0]
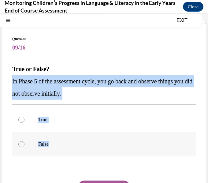
drag, startPoint x: 12, startPoint y: 82, endPoint x: 55, endPoint y: 140, distance: 72.5
click at [55, 140] on div "Question 09/16 True or False? In Phase 5 of the assessment cycle, you go back a…" at bounding box center [104, 129] width 204 height 210
click at [22, 117] on div at bounding box center [21, 120] width 6 height 6
click at [22, 117] on input "True" at bounding box center [21, 120] width 6 height 6
radio input "true"
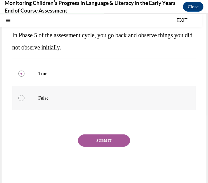
click at [111, 141] on button "SUBMIT" at bounding box center [104, 140] width 52 height 12
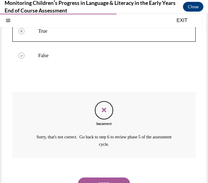
scroll to position [133, 0]
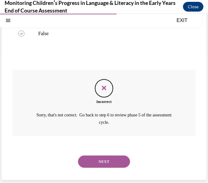
click at [103, 160] on button "NEXT" at bounding box center [104, 161] width 52 height 12
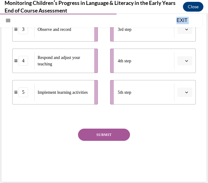
scroll to position [165, 0]
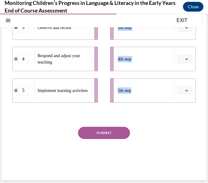
drag, startPoint x: 9, startPoint y: 58, endPoint x: 150, endPoint y: 95, distance: 145.5
click at [150, 95] on div "Question 10/16 Put the steps of the assessment cycle in the right order! 1 Refl…" at bounding box center [104, 30] width 204 height 298
click at [92, 157] on div "SUBMIT" at bounding box center [103, 142] width 183 height 31
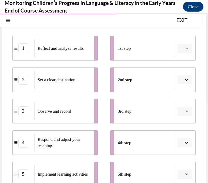
scroll to position [82, 0]
click at [189, 79] on button "button" at bounding box center [184, 79] width 15 height 9
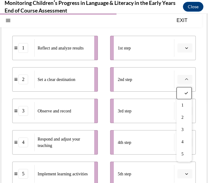
click at [86, 33] on div "1 Reflect and analyze results 2 Set a clear destination 3 Observe and record 4 …" at bounding box center [103, 104] width 183 height 162
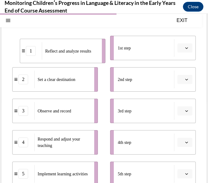
click at [42, 48] on div "Reflect and analyze results" at bounding box center [70, 51] width 56 height 18
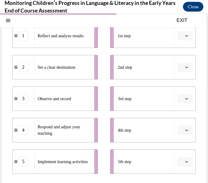
scroll to position [106, 0]
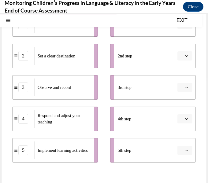
click at [180, 59] on button "button" at bounding box center [184, 55] width 15 height 9
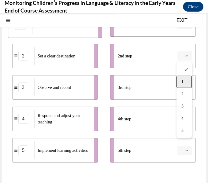
click at [184, 81] on div "1" at bounding box center [183, 82] width 15 height 12
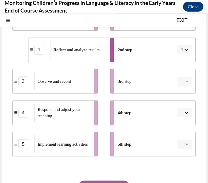
scroll to position [111, 0]
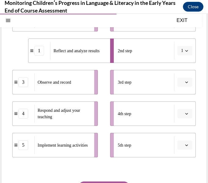
click at [184, 149] on button "button" at bounding box center [184, 144] width 15 height 9
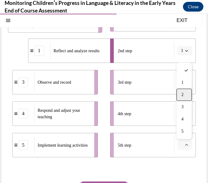
click at [181, 93] on span "2" at bounding box center [182, 94] width 2 height 5
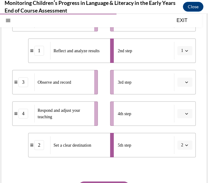
click at [181, 86] on li "3rd step" at bounding box center [152, 82] width 85 height 24
click at [182, 85] on button "button" at bounding box center [184, 82] width 15 height 9
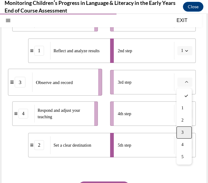
click at [183, 130] on span "3" at bounding box center [182, 132] width 2 height 5
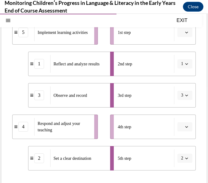
scroll to position [99, 0]
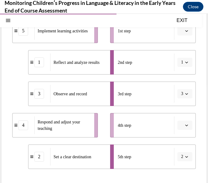
click at [184, 157] on span "button" at bounding box center [186, 156] width 4 height 4
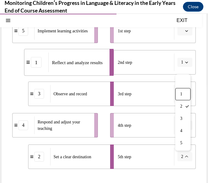
click at [133, 38] on div "1st step" at bounding box center [145, 31] width 56 height 18
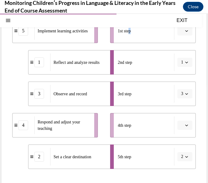
drag, startPoint x: 129, startPoint y: 34, endPoint x: 137, endPoint y: 34, distance: 7.3
click at [137, 34] on div "1st step" at bounding box center [145, 31] width 56 height 18
click at [186, 33] on button "button" at bounding box center [184, 30] width 15 height 9
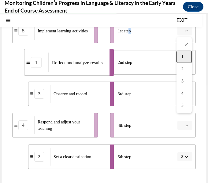
click at [184, 55] on div "1" at bounding box center [183, 57] width 15 height 12
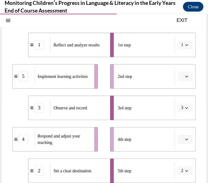
scroll to position [85, 0]
click at [120, 78] on span "2nd step" at bounding box center [124, 76] width 14 height 6
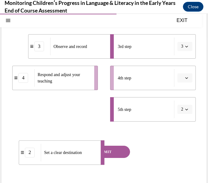
scroll to position [150, 0]
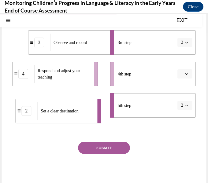
drag, startPoint x: 80, startPoint y: 166, endPoint x: 67, endPoint y: 112, distance: 55.8
click at [67, 112] on span "Set a clear destination" at bounding box center [60, 111] width 38 height 6
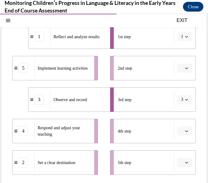
scroll to position [96, 0]
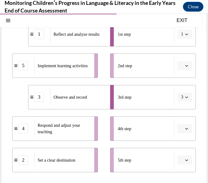
click at [183, 35] on button "1" at bounding box center [184, 34] width 15 height 9
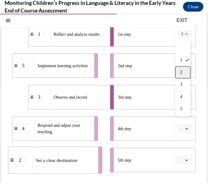
click at [184, 71] on div "2" at bounding box center [182, 72] width 15 height 12
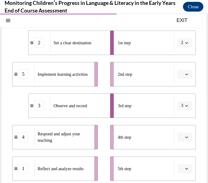
scroll to position [88, 0]
click at [182, 76] on span "Please select an option" at bounding box center [182, 74] width 2 height 6
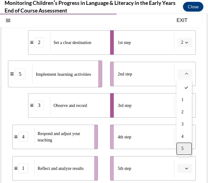
click at [183, 144] on div "5" at bounding box center [183, 149] width 15 height 12
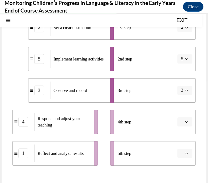
scroll to position [98, 0]
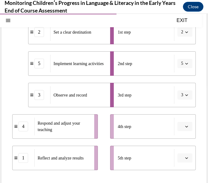
click at [183, 127] on span "Please select an option" at bounding box center [182, 126] width 2 height 6
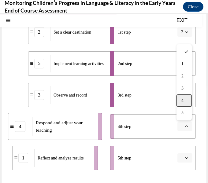
click at [183, 103] on span "4" at bounding box center [182, 100] width 2 height 5
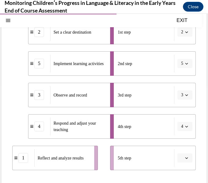
scroll to position [109, 0]
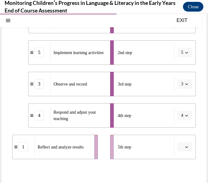
click at [184, 149] on span "button" at bounding box center [186, 147] width 4 height 4
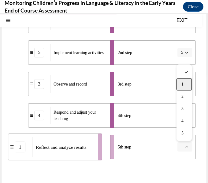
click at [183, 82] on span "1" at bounding box center [182, 84] width 2 height 5
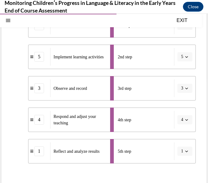
scroll to position [102, 0]
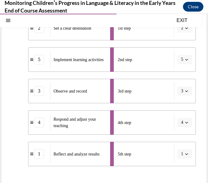
click at [186, 124] on span "button" at bounding box center [186, 122] width 4 height 4
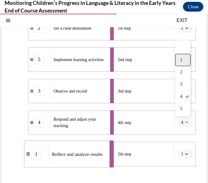
click at [181, 59] on span "1" at bounding box center [181, 59] width 2 height 5
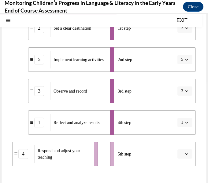
click at [187, 154] on icon "button" at bounding box center [186, 153] width 3 height 3
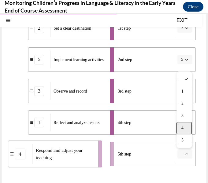
click at [184, 125] on div "4" at bounding box center [183, 128] width 15 height 12
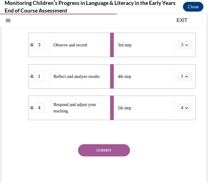
scroll to position [146, 0]
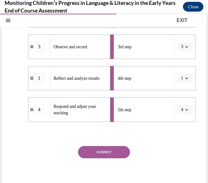
click at [105, 148] on button "SUBMIT" at bounding box center [104, 152] width 52 height 12
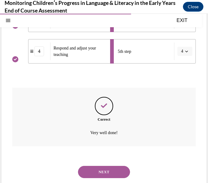
scroll to position [215, 0]
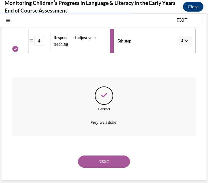
click at [105, 160] on button "NEXT" at bounding box center [104, 161] width 52 height 12
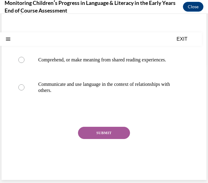
scroll to position [0, 0]
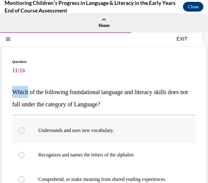
drag, startPoint x: 14, startPoint y: 92, endPoint x: 57, endPoint y: 122, distance: 51.7
click at [57, 122] on div "Question 11/16 Which of the following foundational language and literacy skills…" at bounding box center [103, 177] width 183 height 237
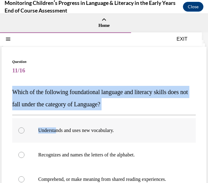
click at [57, 122] on label "Understands and uses new vocabulary." at bounding box center [103, 130] width 183 height 24
click at [24, 127] on input "Understands and uses new vocabulary." at bounding box center [21, 130] width 6 height 6
radio input "true"
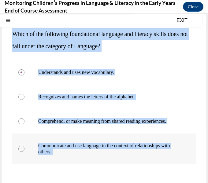
scroll to position [67, 0]
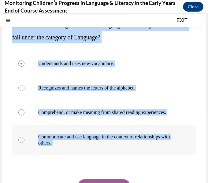
drag, startPoint x: 12, startPoint y: 91, endPoint x: 140, endPoint y: 151, distance: 141.2
click at [140, 151] on div "Question 11/16 Which of the following foundational language and literacy skills…" at bounding box center [103, 110] width 183 height 237
click at [23, 89] on div at bounding box center [21, 88] width 6 height 6
click at [23, 89] on input "Recognizes and names the letters of the alphabet." at bounding box center [21, 88] width 6 height 6
radio input "true"
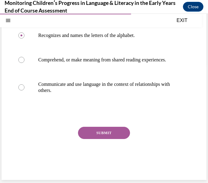
click at [98, 131] on button "SUBMIT" at bounding box center [104, 133] width 52 height 12
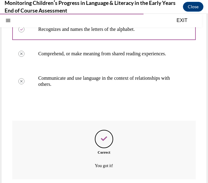
scroll to position [169, 0]
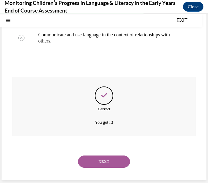
click at [103, 159] on button "NEXT" at bounding box center [104, 161] width 52 height 12
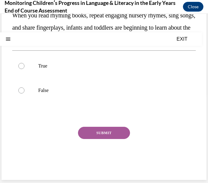
scroll to position [0, 0]
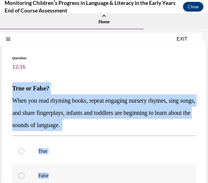
drag, startPoint x: 13, startPoint y: 91, endPoint x: 55, endPoint y: 175, distance: 94.6
click at [55, 175] on div "Question 12/16 True or False? When you read rhyming books, repeat engaging nurs…" at bounding box center [103, 158] width 183 height 207
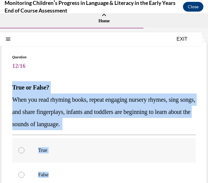
click at [23, 150] on div at bounding box center [21, 150] width 6 height 6
click at [23, 150] on input "True" at bounding box center [21, 150] width 6 height 6
radio input "true"
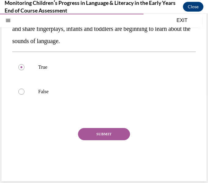
click at [98, 135] on button "SUBMIT" at bounding box center [104, 134] width 52 height 12
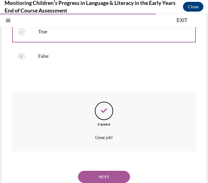
scroll to position [138, 0]
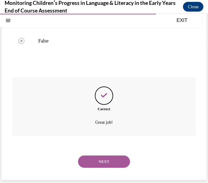
click at [102, 162] on button "NEXT" at bounding box center [104, 161] width 52 height 12
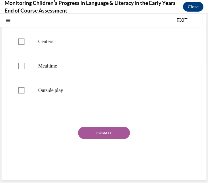
scroll to position [0, 0]
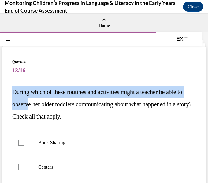
drag, startPoint x: 13, startPoint y: 92, endPoint x: 36, endPoint y: 106, distance: 27.0
click at [36, 106] on span "During which of these routines and activities might a teacher be able to observ…" at bounding box center [101, 104] width 179 height 31
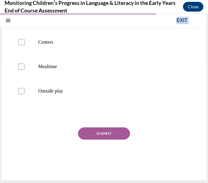
scroll to position [125, 0]
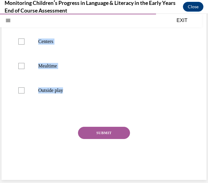
drag, startPoint x: 13, startPoint y: 90, endPoint x: 69, endPoint y: 117, distance: 62.9
click at [69, 117] on div "Question 13/16 During which of these routines and activities might a teacher be…" at bounding box center [103, 54] width 183 height 243
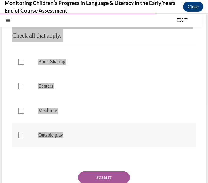
scroll to position [79, 0]
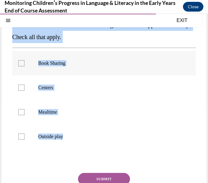
click at [56, 70] on label "Book Sharing" at bounding box center [103, 63] width 183 height 24
click at [24, 66] on input "Book Sharing" at bounding box center [21, 63] width 6 height 6
checkbox input "true"
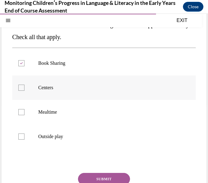
click at [46, 87] on p "Centers" at bounding box center [109, 88] width 142 height 6
click at [24, 87] on input "Centers" at bounding box center [21, 88] width 6 height 6
checkbox input "true"
click at [44, 111] on p "Mealtime" at bounding box center [109, 112] width 142 height 6
click at [24, 111] on input "Mealtime" at bounding box center [21, 112] width 6 height 6
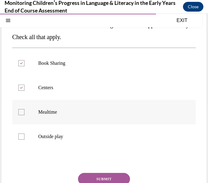
checkbox input "true"
click at [44, 134] on p "Outside play" at bounding box center [109, 136] width 142 height 6
click at [24, 134] on input "Outside play" at bounding box center [21, 136] width 6 height 6
checkbox input "true"
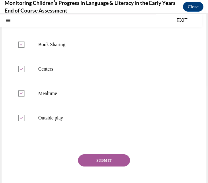
click at [96, 160] on button "SUBMIT" at bounding box center [104, 160] width 52 height 12
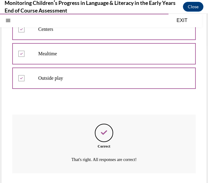
scroll to position [175, 0]
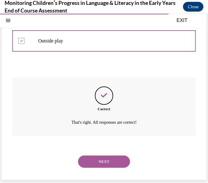
click at [103, 162] on button "NEXT" at bounding box center [104, 161] width 52 height 12
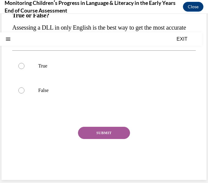
scroll to position [0, 0]
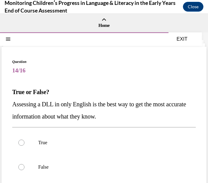
click at [16, 90] on strong "True or False?" at bounding box center [30, 92] width 37 height 7
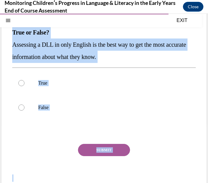
scroll to position [74, 0]
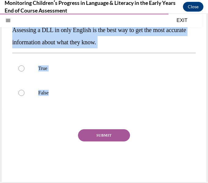
drag, startPoint x: 12, startPoint y: 89, endPoint x: 47, endPoint y: 124, distance: 49.9
click at [47, 124] on div "Question 14/16 True or False? Assessing a DLL in only English is the best way t…" at bounding box center [104, 78] width 204 height 210
click at [22, 92] on div at bounding box center [21, 93] width 6 height 6
click at [22, 92] on input "False" at bounding box center [21, 93] width 6 height 6
radio input "true"
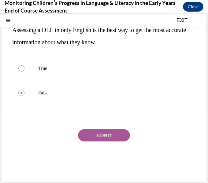
click at [96, 136] on button "SUBMIT" at bounding box center [104, 135] width 52 height 12
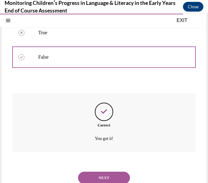
scroll to position [126, 0]
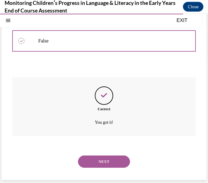
click at [104, 164] on button "NEXT" at bounding box center [104, 161] width 52 height 12
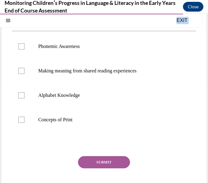
scroll to position [125, 0]
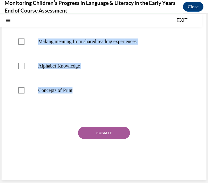
drag, startPoint x: 12, startPoint y: 92, endPoint x: 131, endPoint y: 159, distance: 136.2
click at [131, 159] on div "Question 15/16 In which two early literacy areas do we specifically recommend a…" at bounding box center [103, 54] width 183 height 243
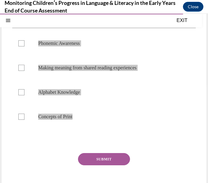
scroll to position [100, 0]
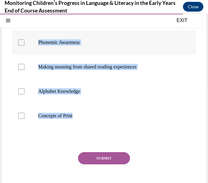
click at [19, 44] on div at bounding box center [21, 42] width 6 height 6
click at [19, 44] on input "Phonemic Awareness" at bounding box center [21, 42] width 6 height 6
checkbox input "true"
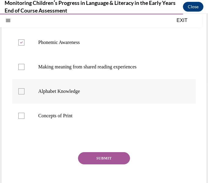
click at [24, 91] on div at bounding box center [21, 91] width 6 height 6
click at [24, 91] on input "Alphabet Knowledge" at bounding box center [21, 91] width 6 height 6
checkbox input "true"
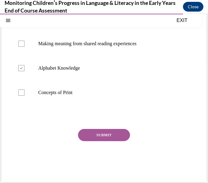
click at [94, 134] on button "SUBMIT" at bounding box center [104, 135] width 52 height 12
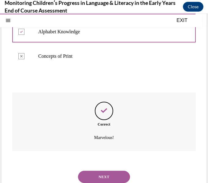
scroll to position [175, 0]
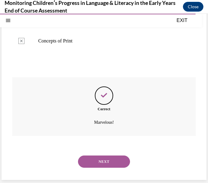
click at [96, 160] on button "NEXT" at bounding box center [104, 161] width 52 height 12
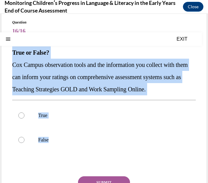
scroll to position [41, 0]
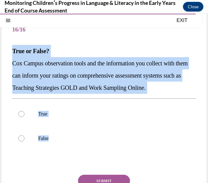
drag, startPoint x: 13, startPoint y: 92, endPoint x: 59, endPoint y: 170, distance: 90.0
click at [59, 170] on div "Question 16/16 True or False? Cox Campus observation tools and the information …" at bounding box center [103, 121] width 183 height 207
click at [24, 114] on div at bounding box center [21, 114] width 6 height 6
click at [24, 114] on input "True" at bounding box center [21, 114] width 6 height 6
radio input "true"
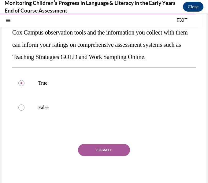
click at [107, 152] on button "SUBMIT" at bounding box center [104, 150] width 52 height 12
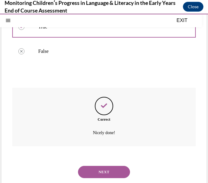
scroll to position [138, 0]
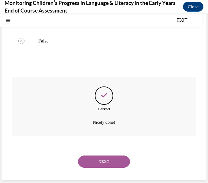
click at [111, 166] on button "NEXT" at bounding box center [104, 161] width 52 height 12
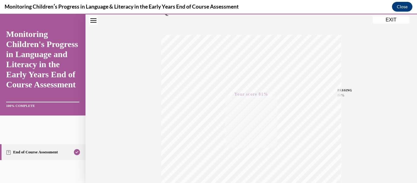
scroll to position [96, 0]
click at [387, 22] on button "EXIT" at bounding box center [391, 19] width 37 height 7
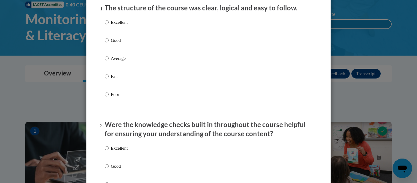
scroll to position [85, 0]
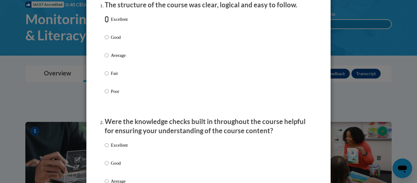
click at [106, 23] on input "Excellent" at bounding box center [107, 19] width 4 height 7
radio input "true"
click at [106, 148] on input "Excellent" at bounding box center [107, 145] width 4 height 7
radio input "true"
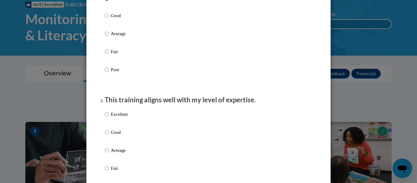
scroll to position [233, 0]
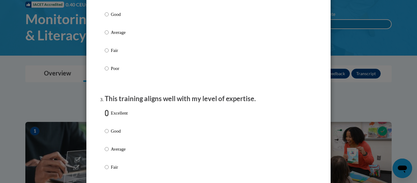
click at [107, 116] on input "Excellent" at bounding box center [107, 113] width 4 height 7
radio input "true"
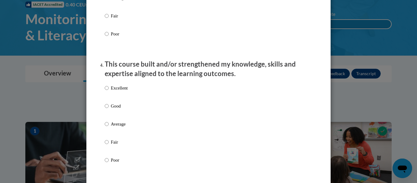
scroll to position [385, 0]
click at [106, 91] on input "Excellent" at bounding box center [107, 87] width 4 height 7
radio input "true"
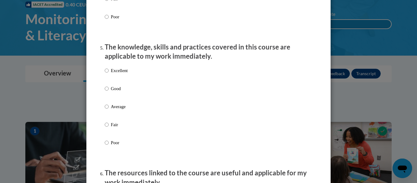
scroll to position [528, 0]
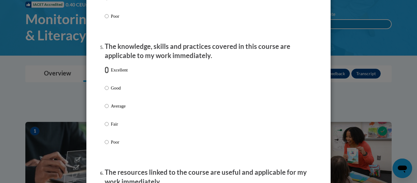
click at [106, 73] on input "Excellent" at bounding box center [107, 70] width 4 height 7
radio input "true"
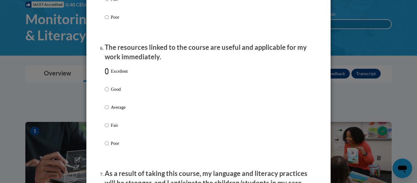
click at [106, 74] on input "Excellent" at bounding box center [107, 71] width 4 height 7
radio input "true"
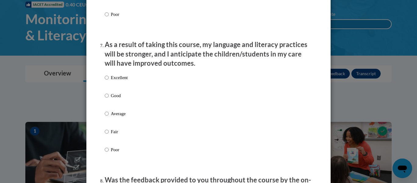
scroll to position [782, 0]
click at [106, 81] on input "Excellent" at bounding box center [107, 77] width 4 height 7
radio input "true"
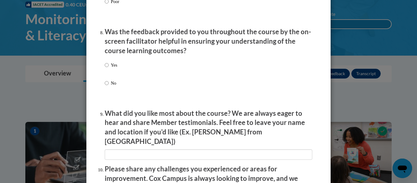
scroll to position [929, 0]
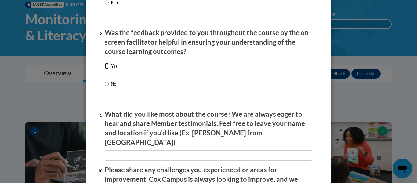
click at [107, 69] on input "Yes" at bounding box center [107, 66] width 4 height 7
radio input "true"
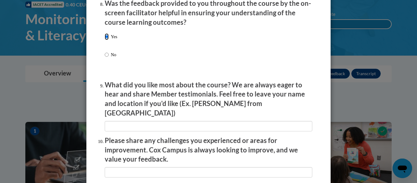
scroll to position [957, 0]
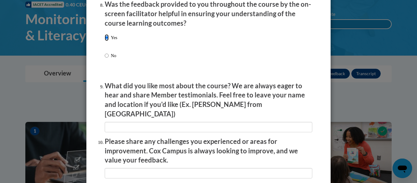
click at [106, 41] on input "Yes" at bounding box center [107, 37] width 4 height 7
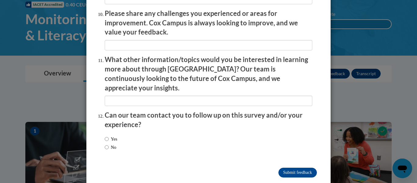
scroll to position [1083, 0]
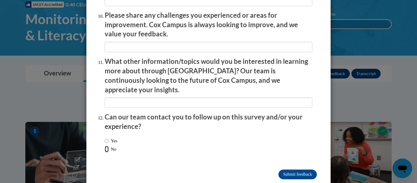
click at [107, 146] on input "No" at bounding box center [107, 149] width 4 height 7
radio input "true"
click at [292, 169] on input "Submit feedback" at bounding box center [297, 174] width 38 height 10
